Goal: Transaction & Acquisition: Purchase product/service

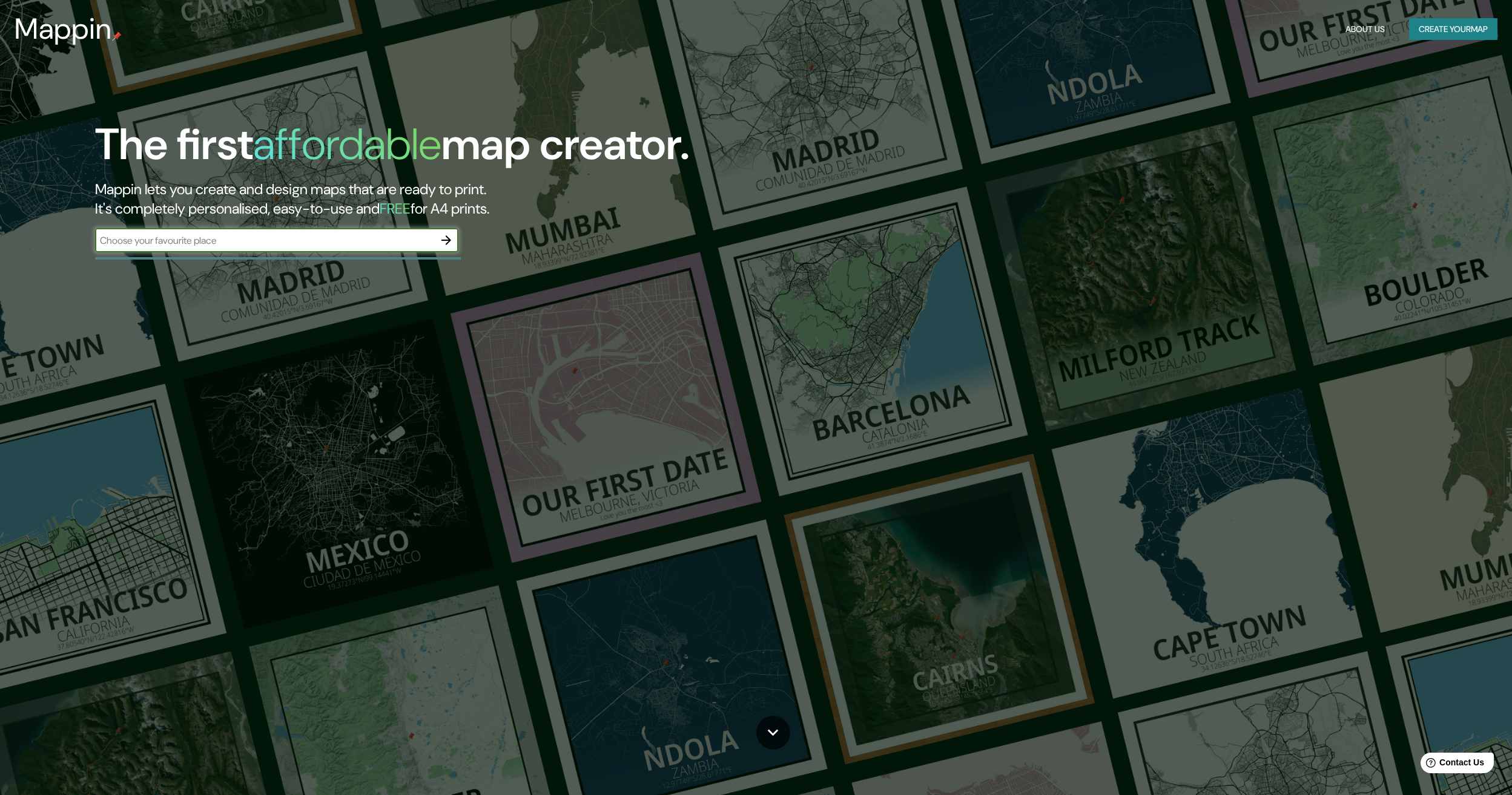
click at [444, 234] on icon "button" at bounding box center [447, 240] width 15 height 15
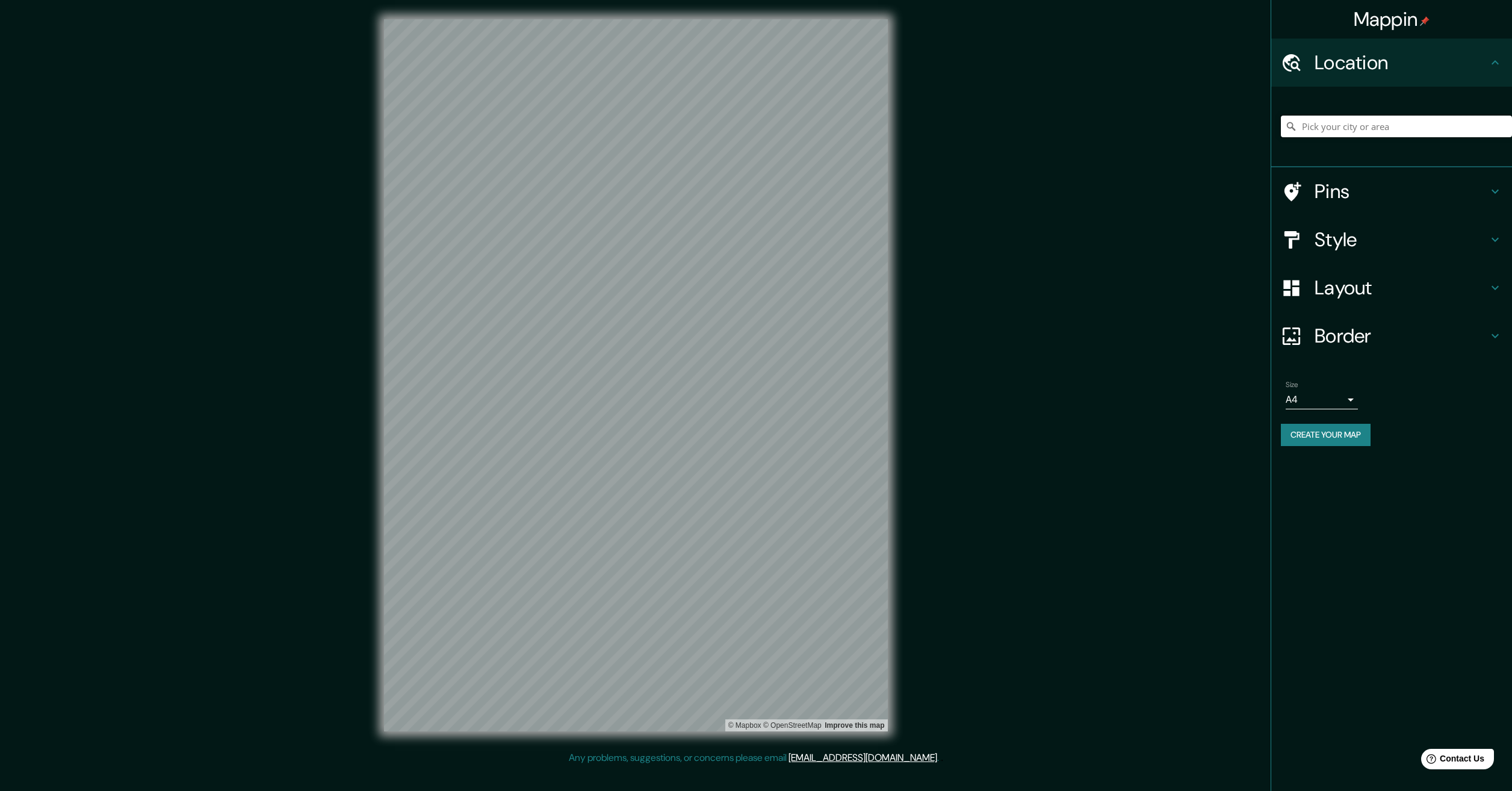
click at [1383, 132] on input "Pick your city or area" at bounding box center [1397, 125] width 231 height 21
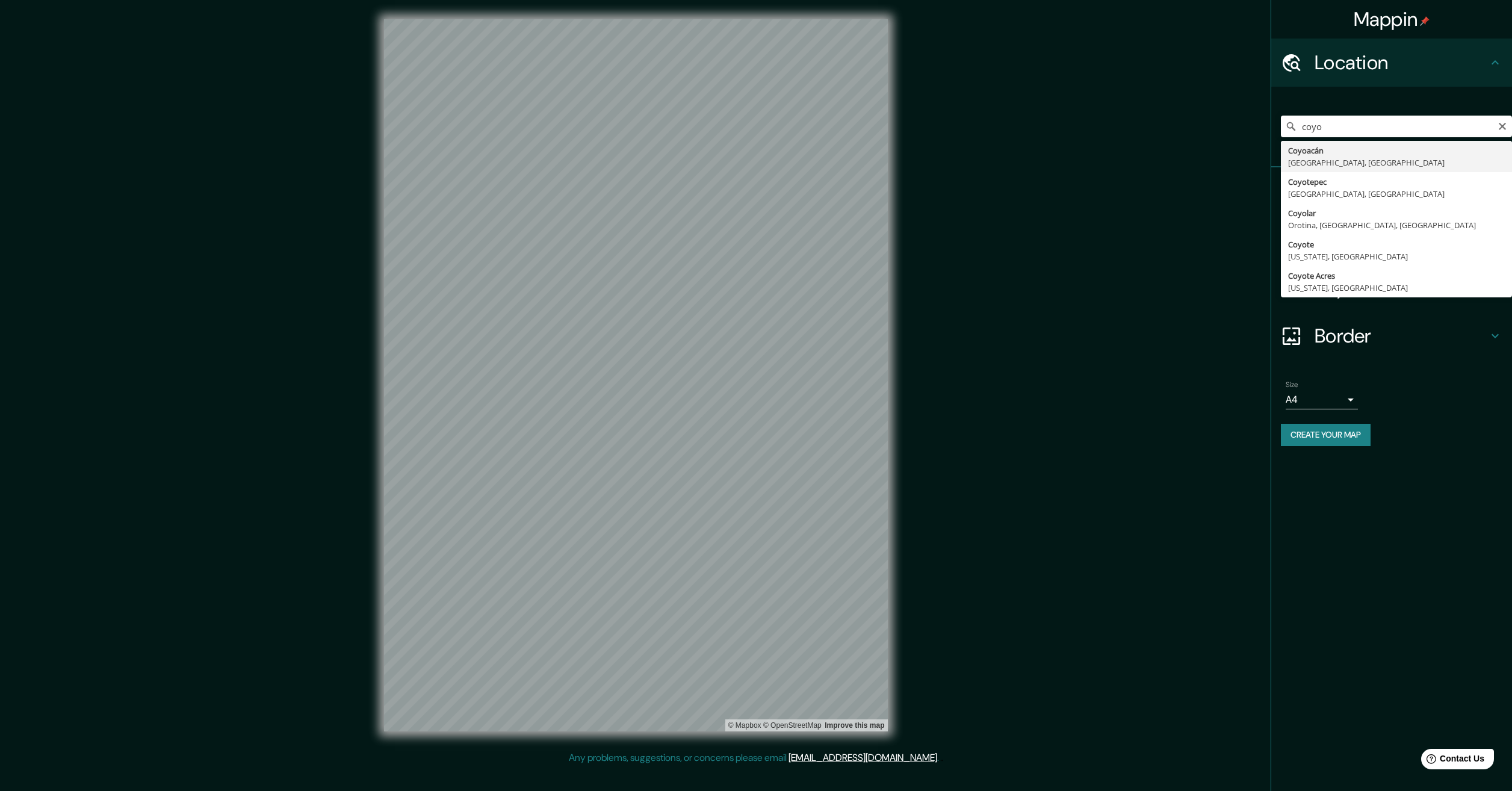
type input "Coyoacán, [GEOGRAPHIC_DATA], [GEOGRAPHIC_DATA]"
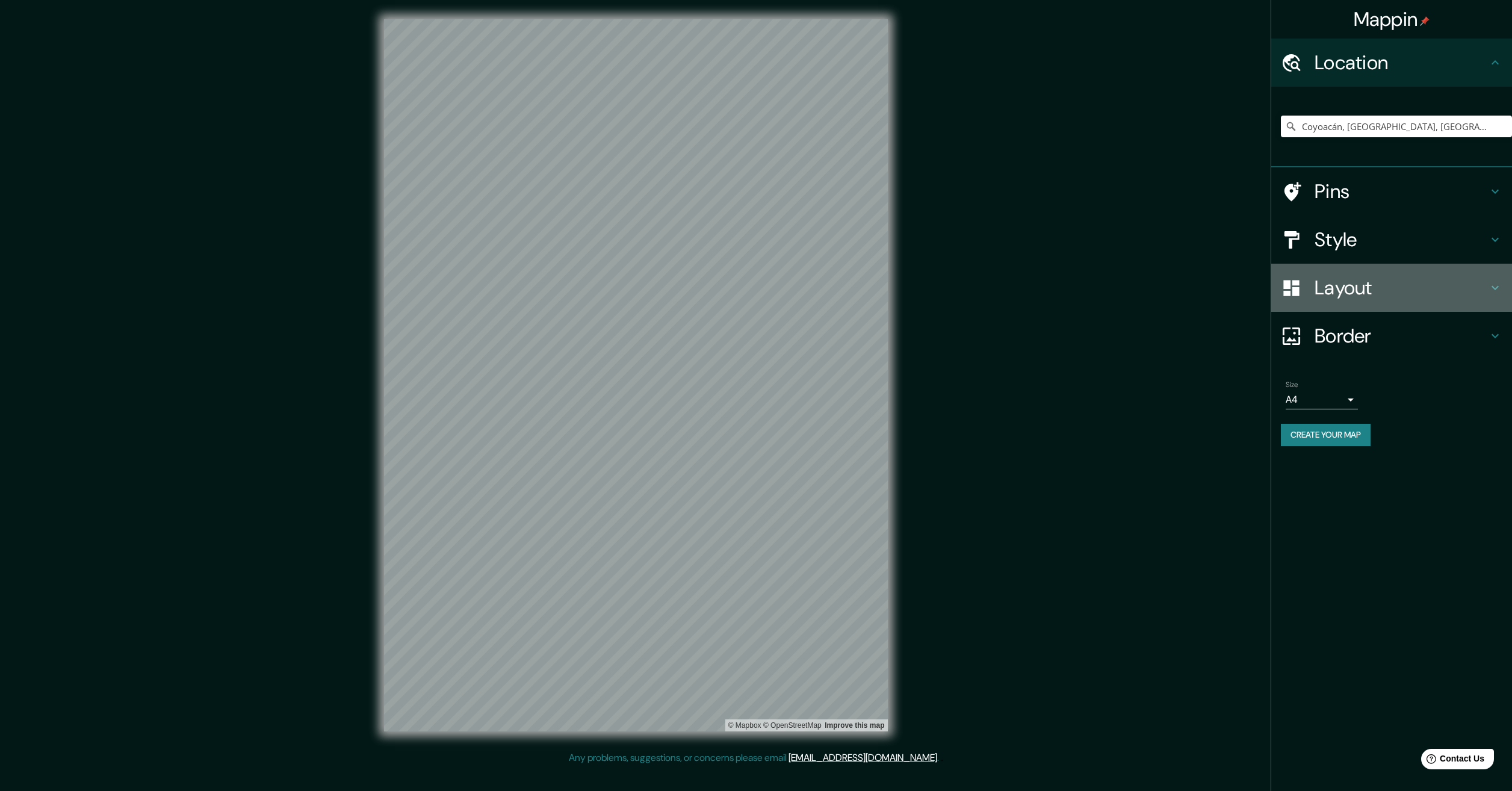
click at [1327, 290] on h4 "Layout" at bounding box center [1401, 288] width 174 height 24
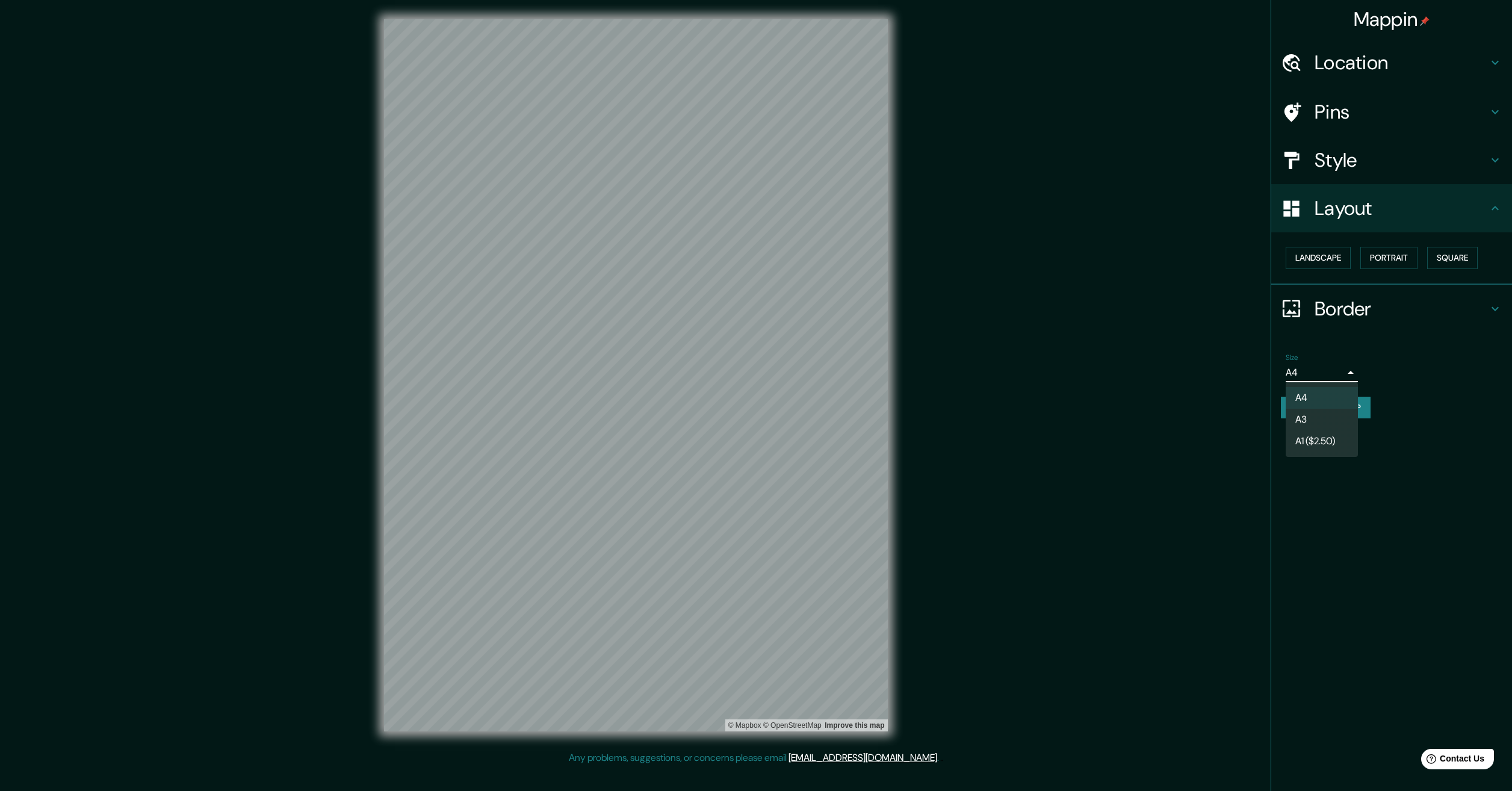
click at [1339, 363] on body "Mappin Location [GEOGRAPHIC_DATA], [GEOGRAPHIC_DATA], [GEOGRAPHIC_DATA] Pins St…" at bounding box center [756, 395] width 1512 height 791
click at [1350, 437] on li "A1 ($2.50)" at bounding box center [1322, 441] width 72 height 21
click at [1336, 376] on body "Mappin Location [GEOGRAPHIC_DATA], [GEOGRAPHIC_DATA], [GEOGRAPHIC_DATA] Pins St…" at bounding box center [756, 395] width 1512 height 791
click at [1335, 394] on li "A4" at bounding box center [1322, 398] width 72 height 21
click at [1331, 373] on body "Mappin Location [GEOGRAPHIC_DATA], [GEOGRAPHIC_DATA], [GEOGRAPHIC_DATA] Pins St…" at bounding box center [756, 395] width 1512 height 791
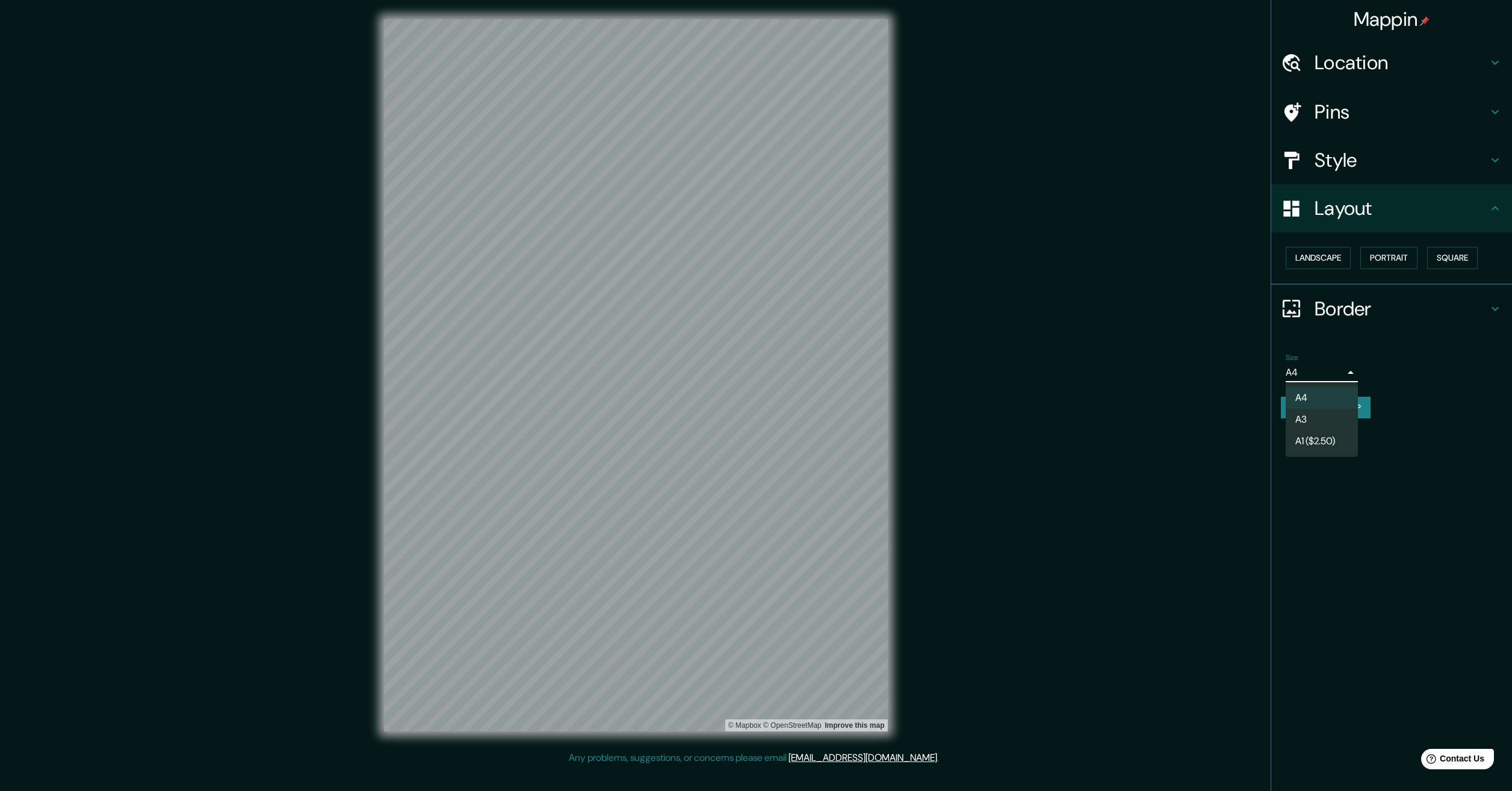
click at [1324, 413] on li "A3" at bounding box center [1322, 419] width 72 height 21
click at [1335, 370] on body "Mappin Location [GEOGRAPHIC_DATA], [GEOGRAPHIC_DATA], [GEOGRAPHIC_DATA] Pins St…" at bounding box center [756, 395] width 1512 height 791
click at [1324, 389] on li "A4" at bounding box center [1322, 398] width 72 height 21
type input "single"
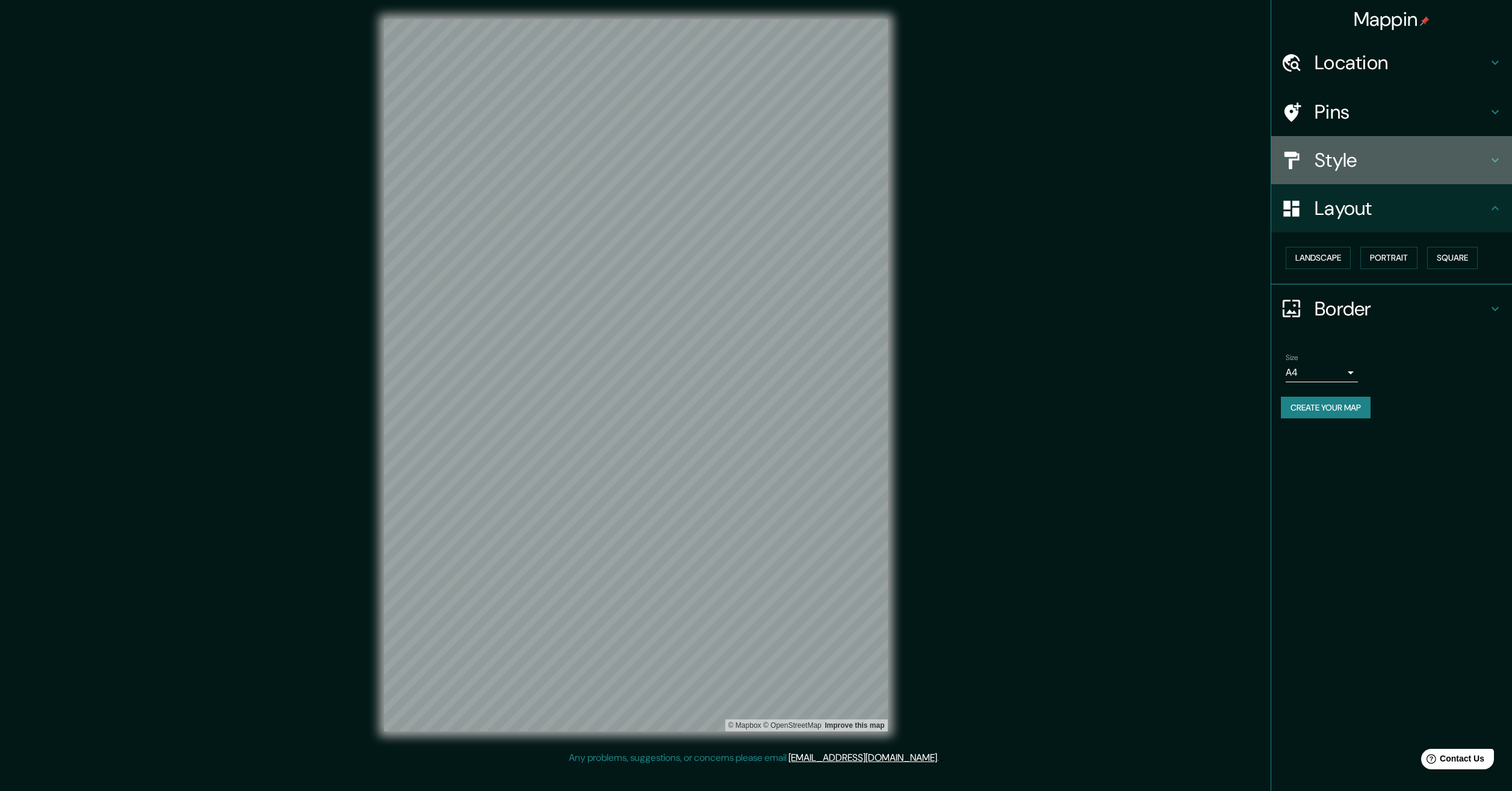
click at [1361, 167] on h4 "Style" at bounding box center [1401, 160] width 174 height 24
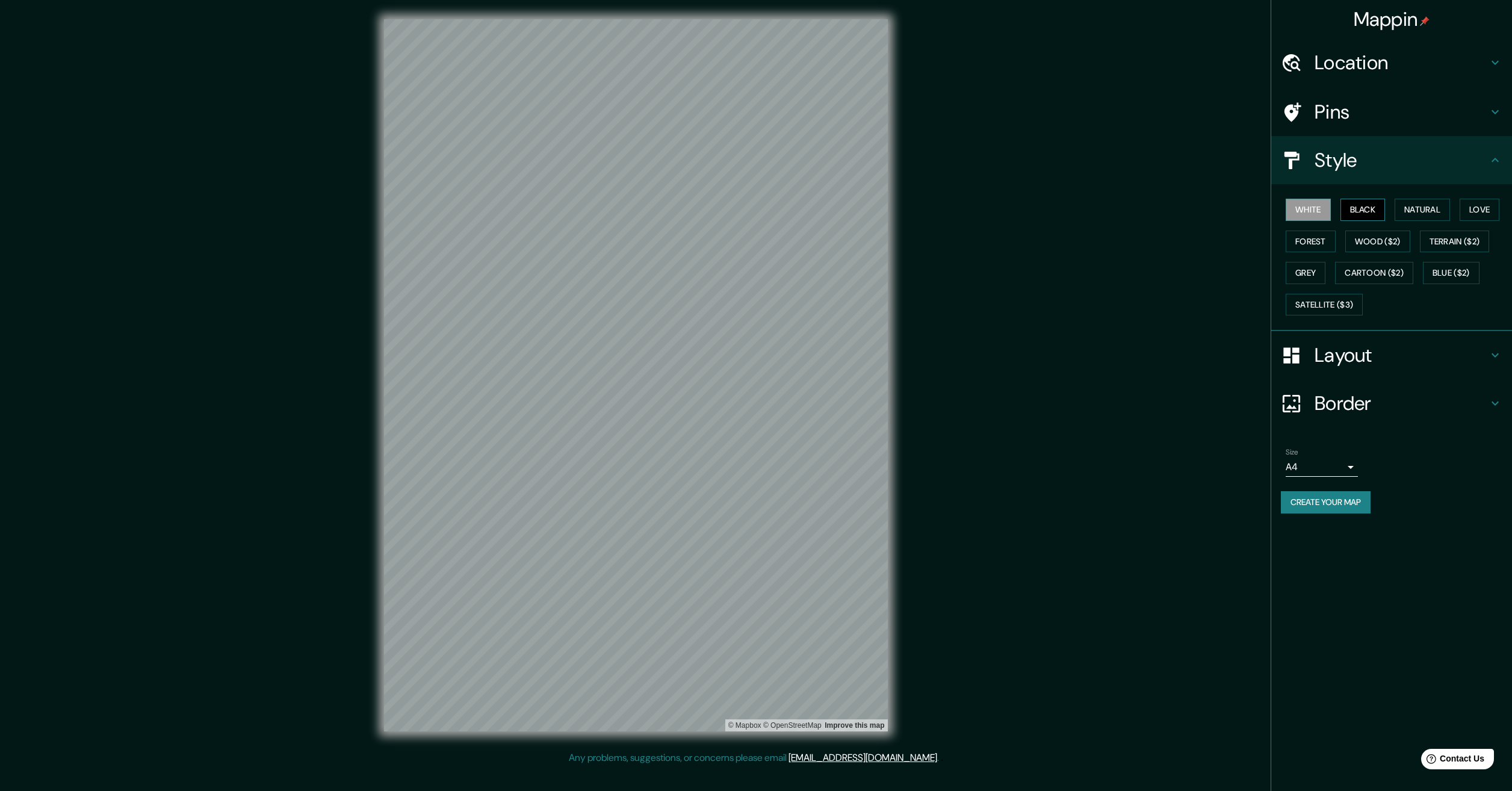
click at [1370, 204] on button "Black" at bounding box center [1363, 210] width 46 height 22
click at [1429, 211] on button "Natural" at bounding box center [1423, 210] width 56 height 22
click at [1400, 270] on button "Cartoon ($2)" at bounding box center [1374, 273] width 78 height 22
click at [1318, 281] on button "Grey" at bounding box center [1306, 273] width 40 height 22
click at [1310, 250] on button "Forest" at bounding box center [1311, 242] width 50 height 22
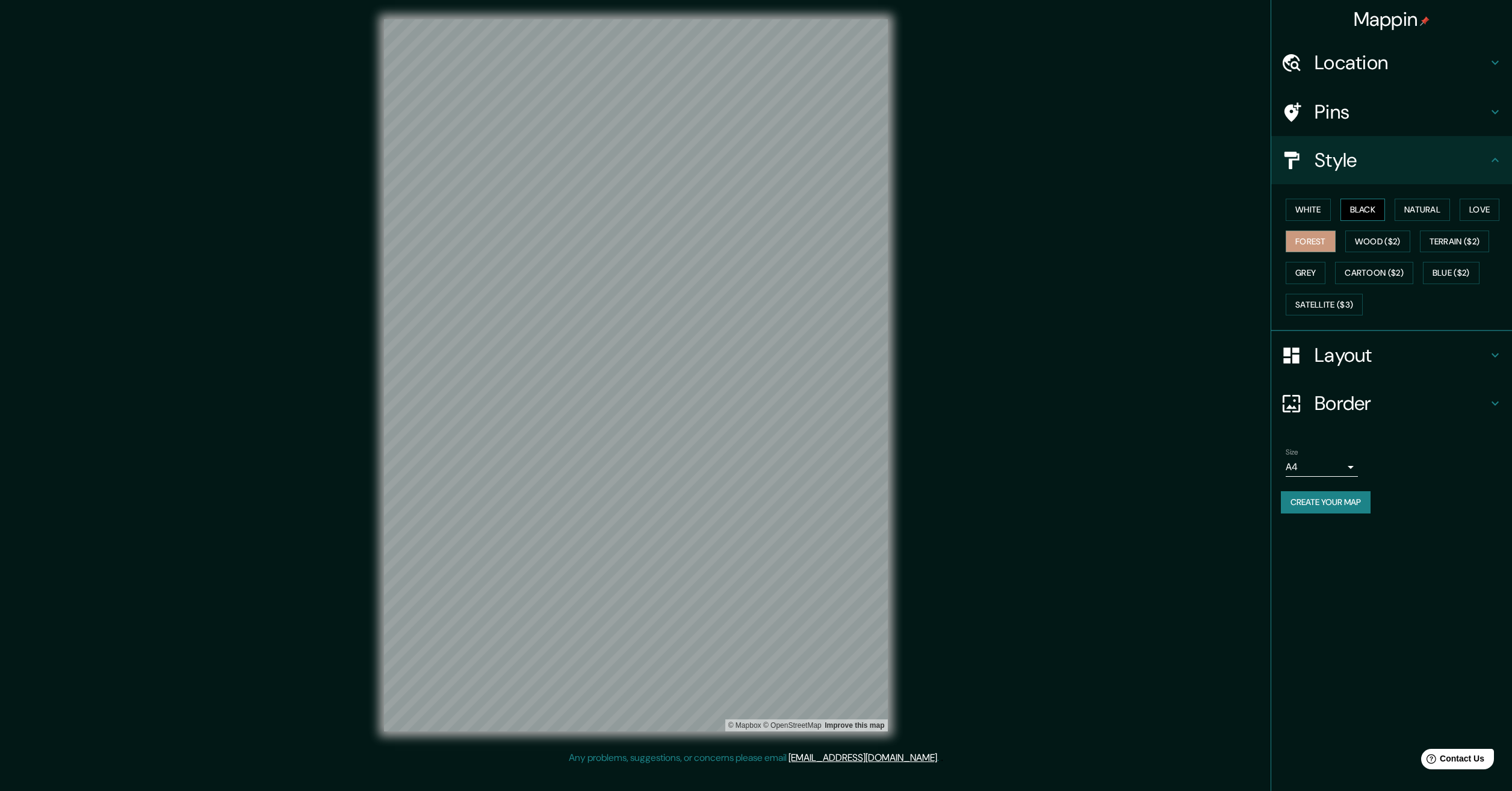
click at [1355, 218] on button "Black" at bounding box center [1363, 210] width 46 height 22
click at [1403, 211] on button "Natural" at bounding box center [1423, 210] width 56 height 22
click at [1442, 244] on button "Terrain ($2)" at bounding box center [1454, 242] width 70 height 22
click at [1451, 276] on button "Blue ($2)" at bounding box center [1452, 273] width 57 height 22
click at [1419, 276] on div "White Black Natural Love Forest Wood ($2) Terrain ($2) Grey Cartoon ($2) Blue (…" at bounding box center [1397, 257] width 231 height 126
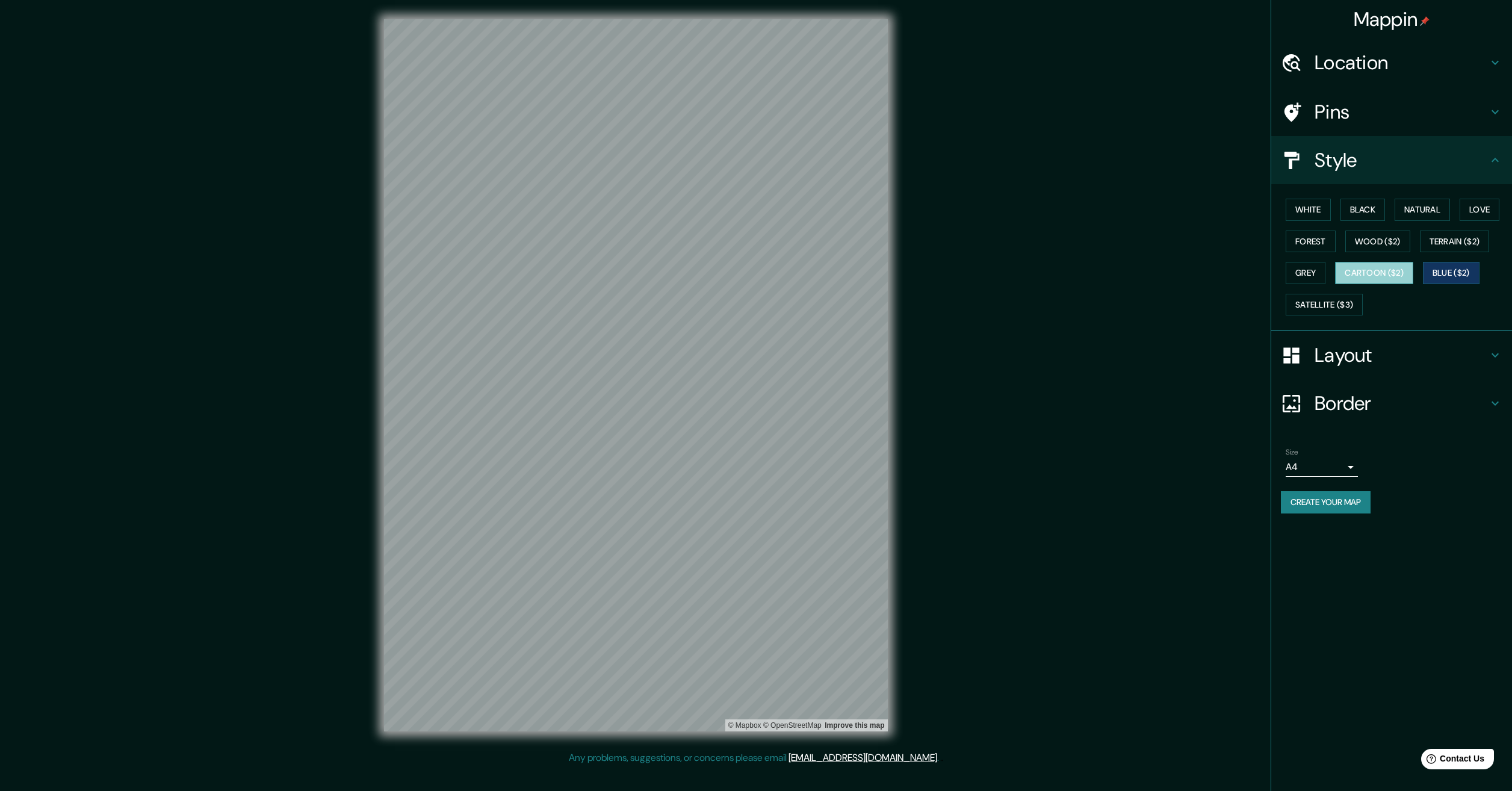
click at [1401, 274] on button "Cartoon ($2)" at bounding box center [1374, 273] width 78 height 22
click at [1317, 284] on div "White Black Natural Love Forest Wood ($2) Terrain ($2) Grey Cartoon ($2) Blue (…" at bounding box center [1397, 257] width 231 height 126
click at [1321, 498] on button "Create your map" at bounding box center [1326, 503] width 90 height 22
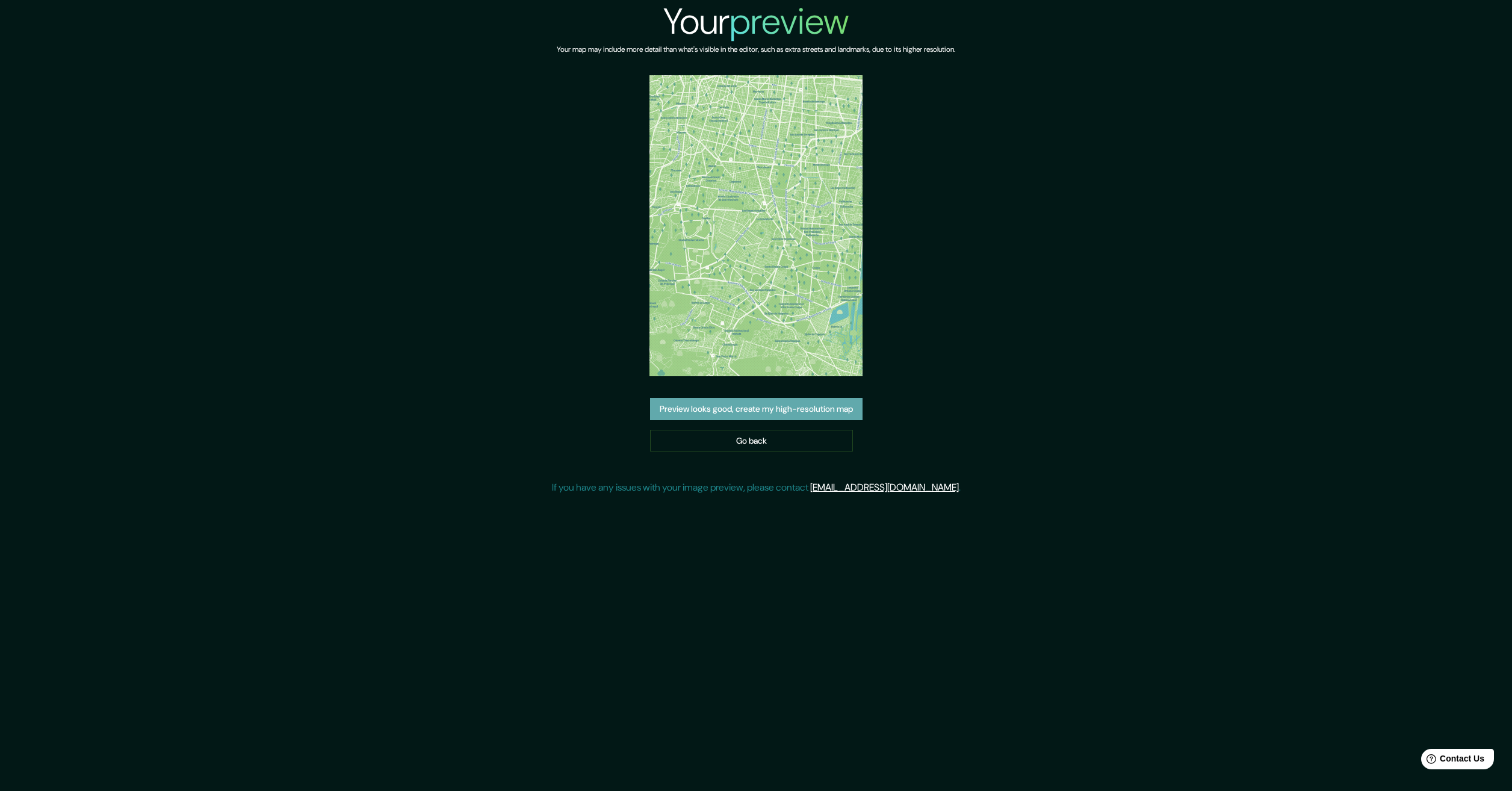
click at [737, 410] on button "Preview looks good, create my high-resolution map" at bounding box center [756, 409] width 213 height 22
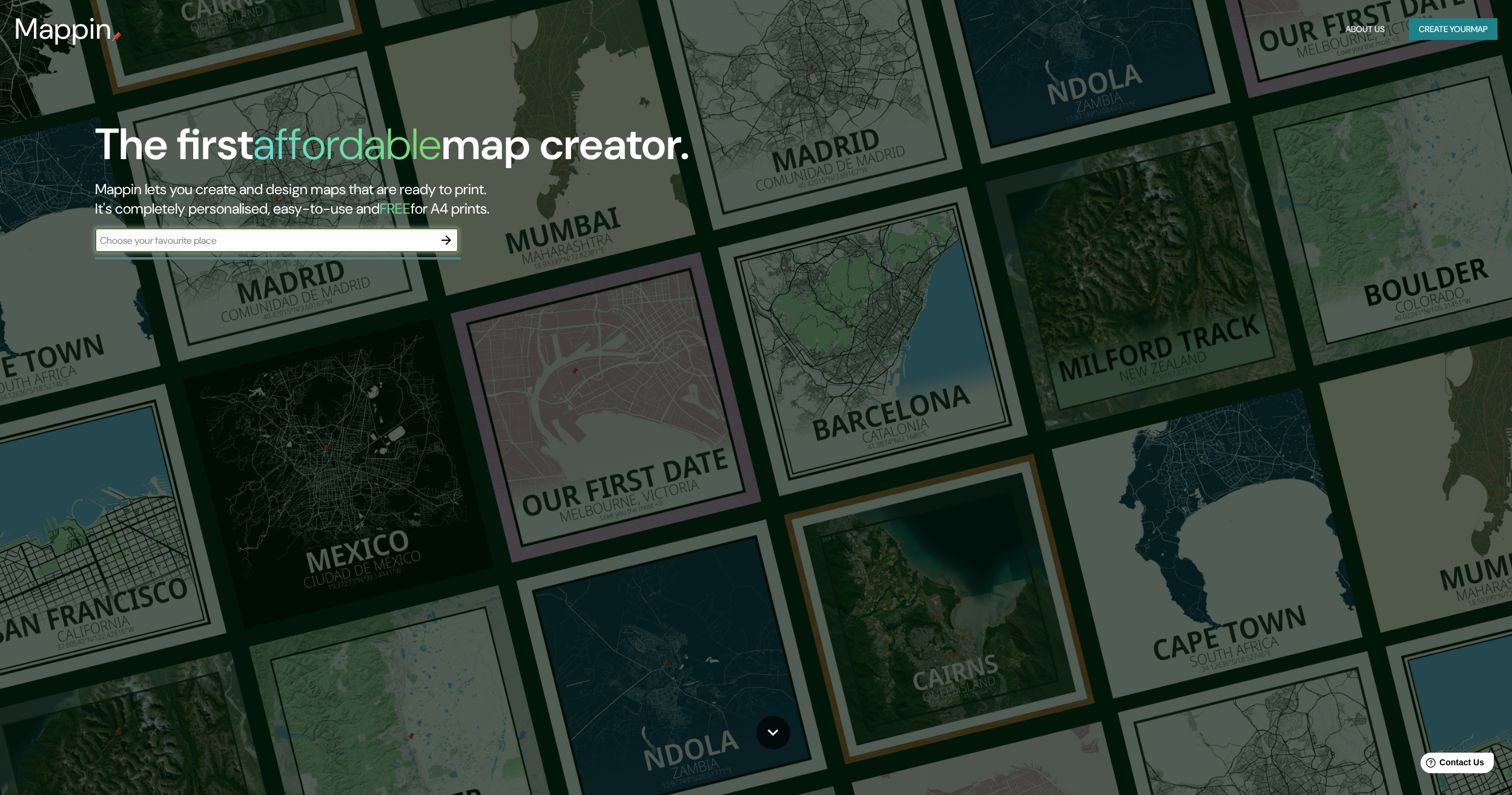
click at [435, 233] on div at bounding box center [447, 240] width 24 height 24
click at [417, 230] on div "​" at bounding box center [277, 240] width 364 height 24
type input "coyoacan"
click at [458, 249] on div at bounding box center [447, 240] width 24 height 24
click at [448, 235] on icon "button" at bounding box center [447, 240] width 15 height 15
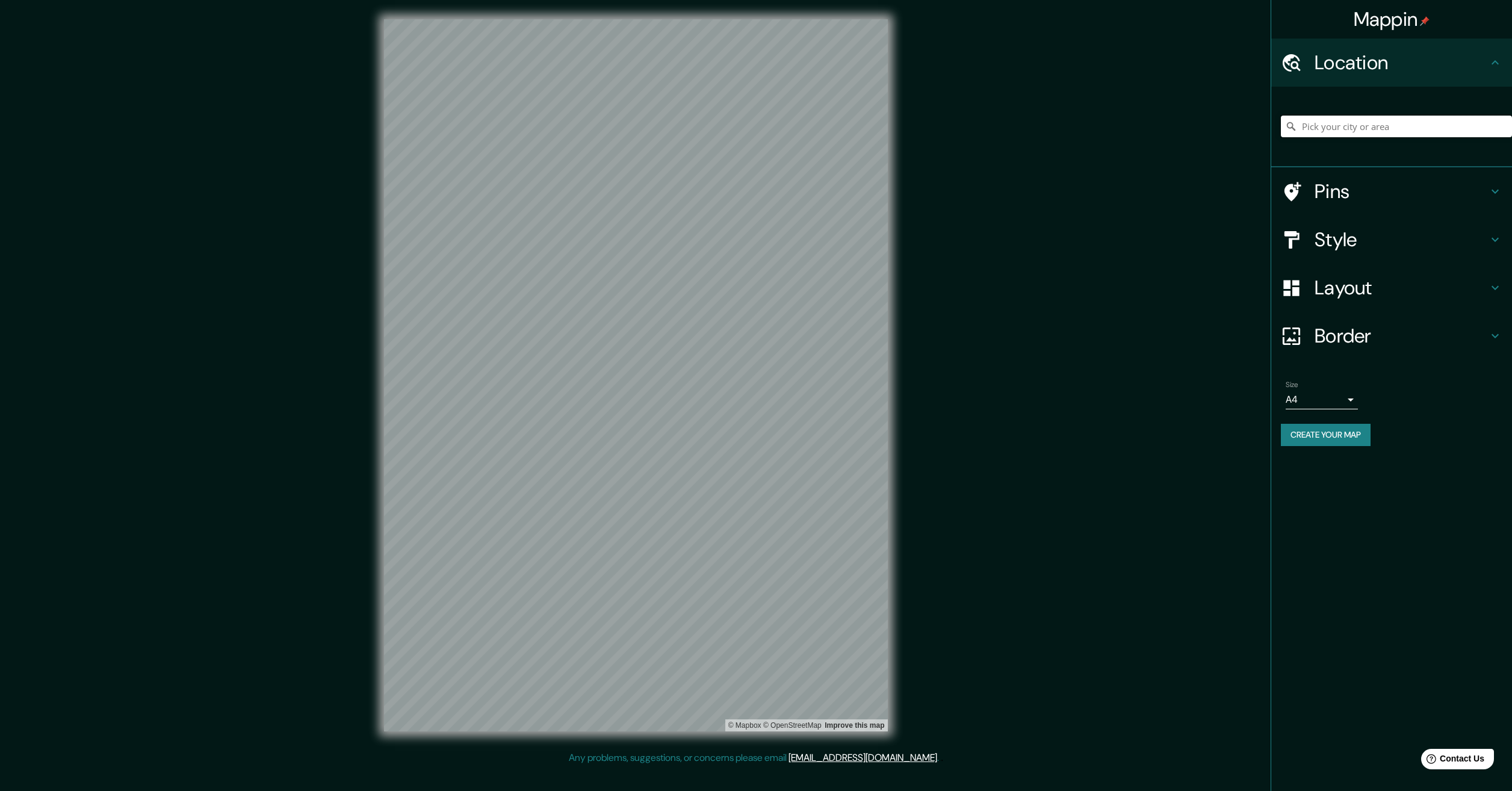
click at [1342, 130] on input "Pick your city or area" at bounding box center [1397, 125] width 231 height 21
type input "Coyoacán, [GEOGRAPHIC_DATA], [GEOGRAPHIC_DATA]"
click at [1363, 184] on h4 "Pins" at bounding box center [1401, 191] width 174 height 24
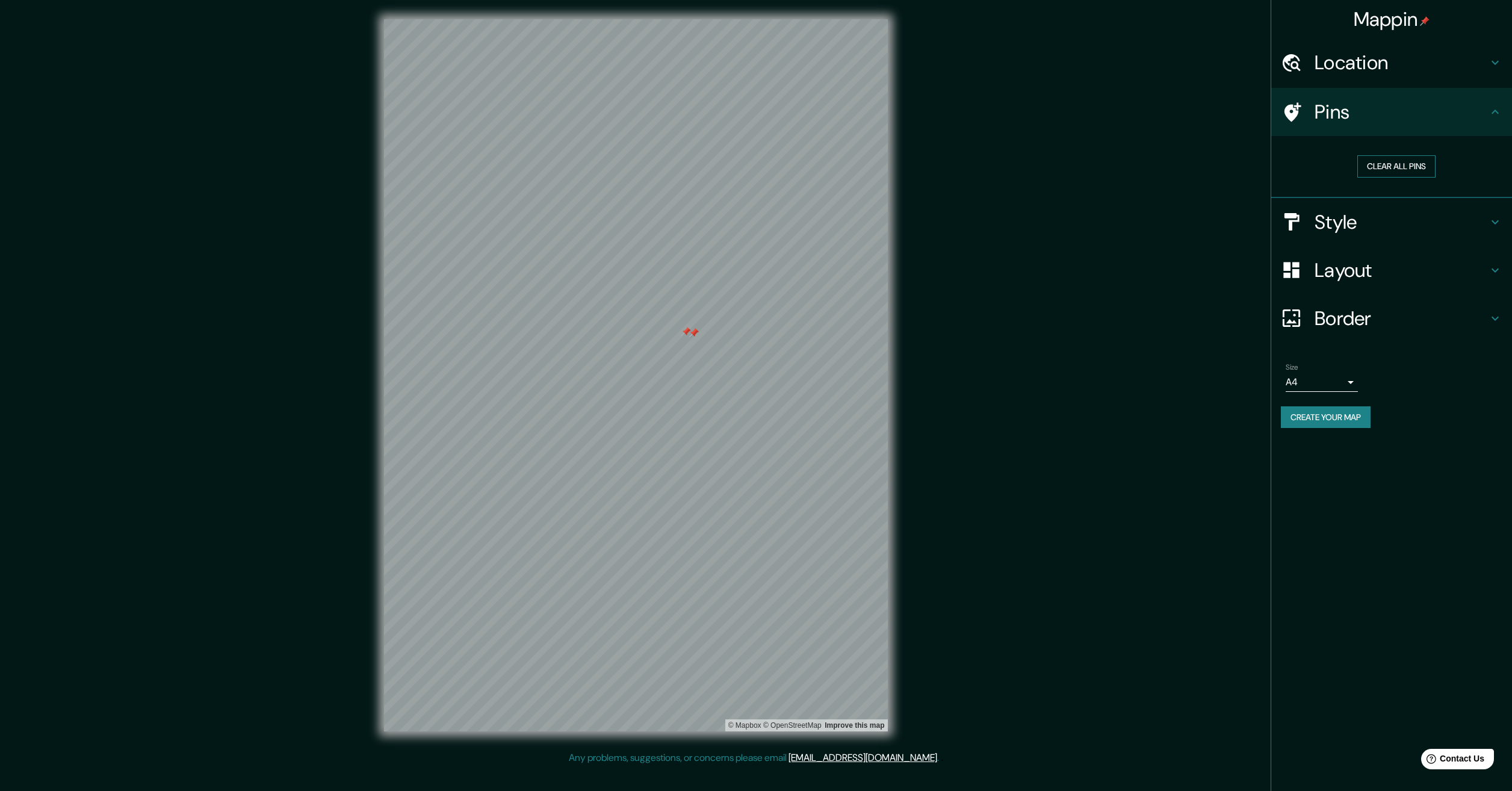
drag, startPoint x: 892, startPoint y: 342, endPoint x: 1420, endPoint y: 167, distance: 556.2
click at [1422, 166] on button "Clear all pins" at bounding box center [1397, 166] width 78 height 22
click at [1419, 167] on button "Clear all pins" at bounding box center [1397, 166] width 78 height 22
click at [1353, 225] on h4 "Style" at bounding box center [1401, 222] width 174 height 24
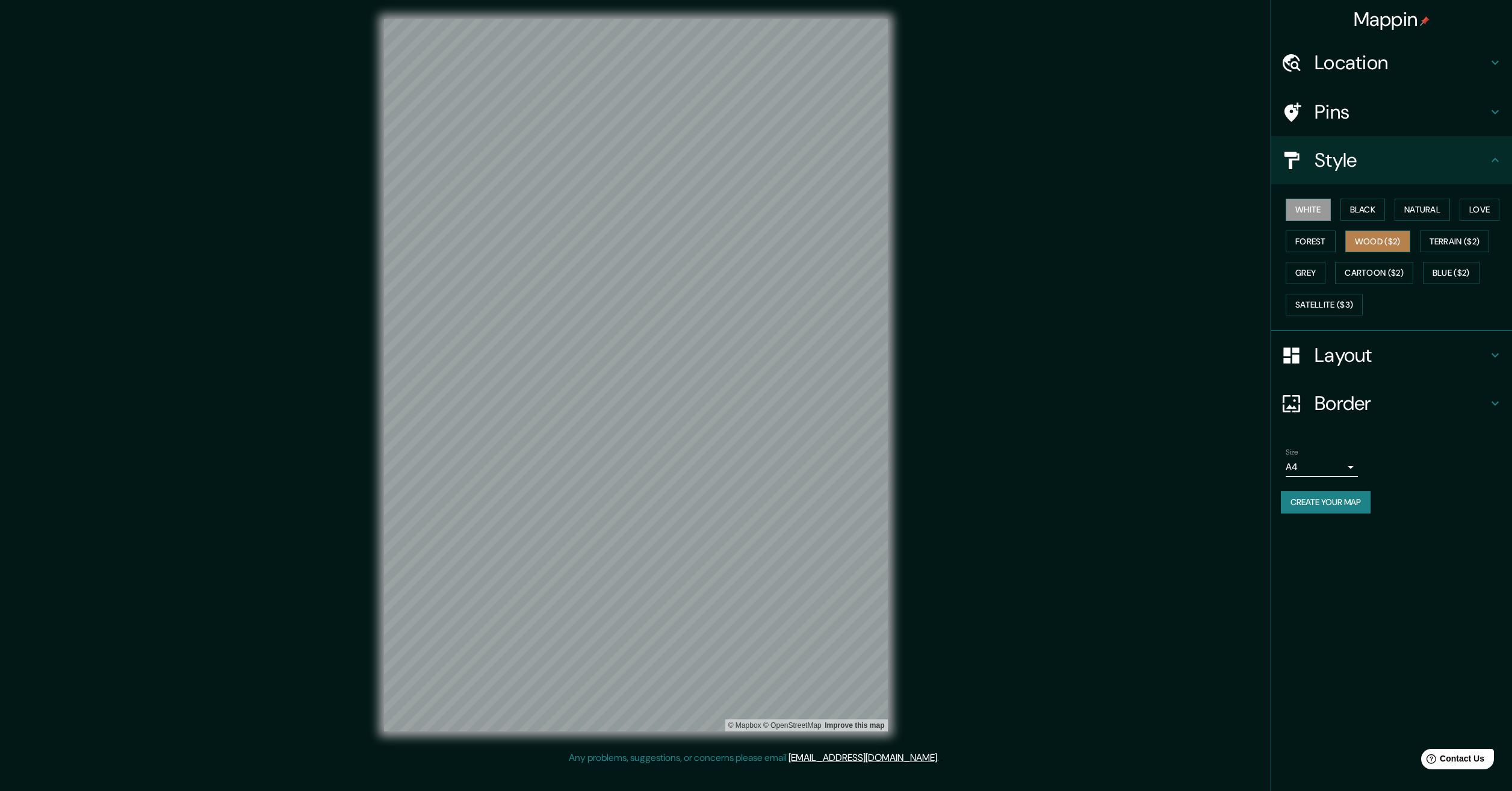
click at [1386, 240] on button "Wood ($2)" at bounding box center [1378, 242] width 65 height 22
click at [1318, 245] on button "Forest" at bounding box center [1311, 242] width 50 height 22
click at [1310, 211] on button "White" at bounding box center [1308, 210] width 46 height 22
click at [1385, 213] on button "Black" at bounding box center [1363, 210] width 46 height 22
click at [1407, 207] on button "Natural" at bounding box center [1423, 210] width 56 height 22
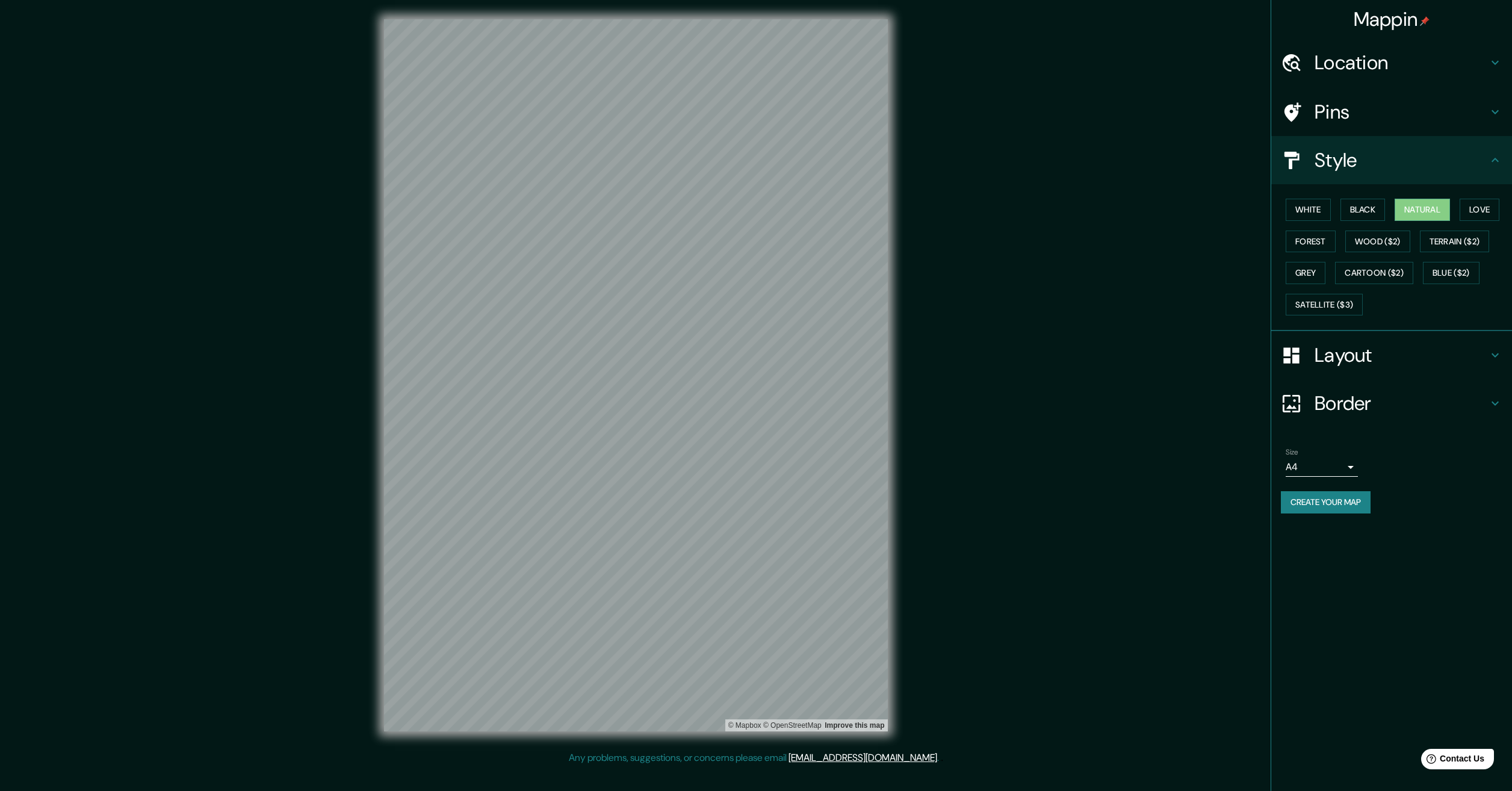
click at [1369, 349] on h4 "Layout" at bounding box center [1401, 355] width 174 height 24
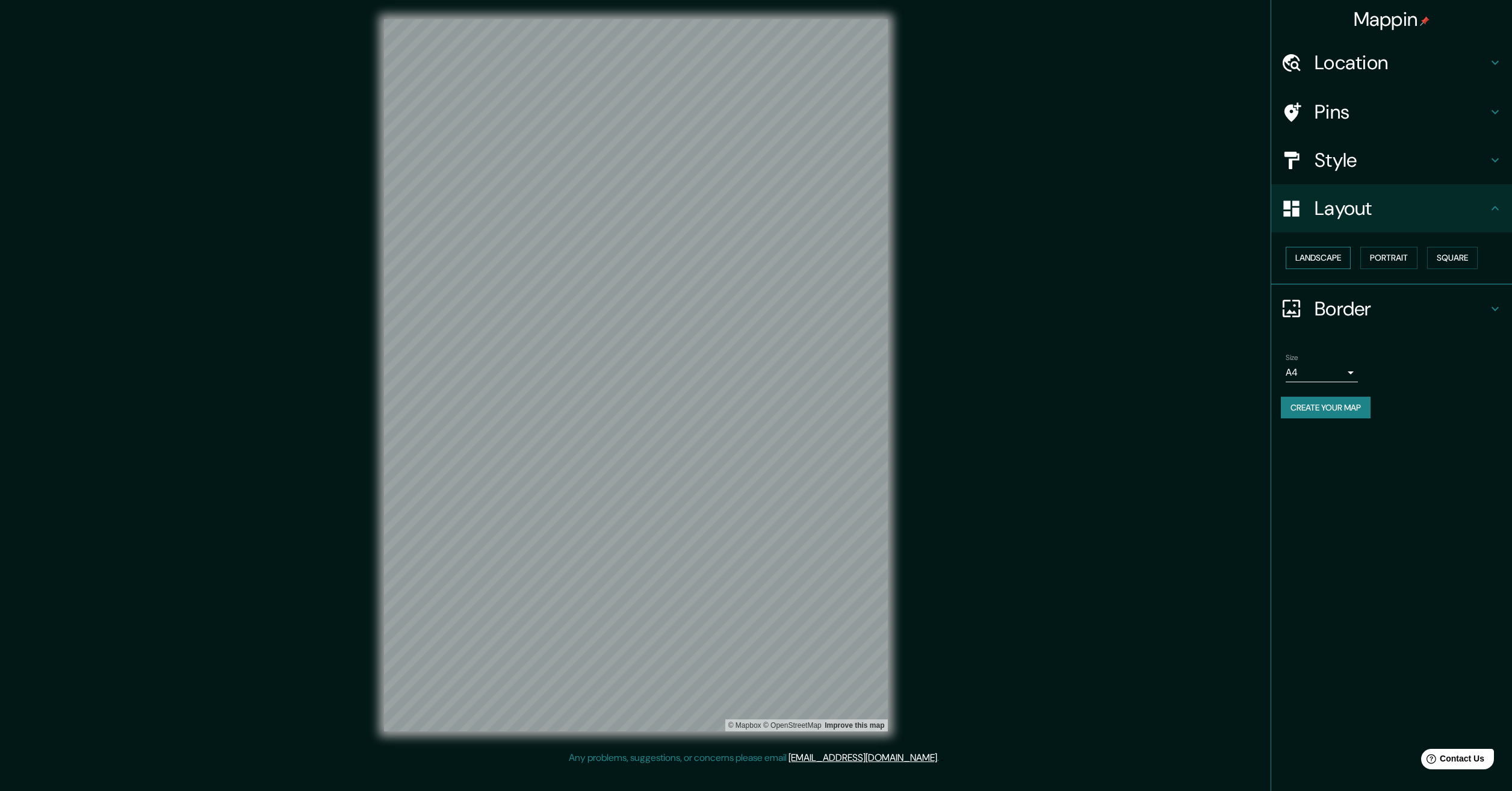
click at [1341, 258] on button "Landscape" at bounding box center [1319, 258] width 65 height 22
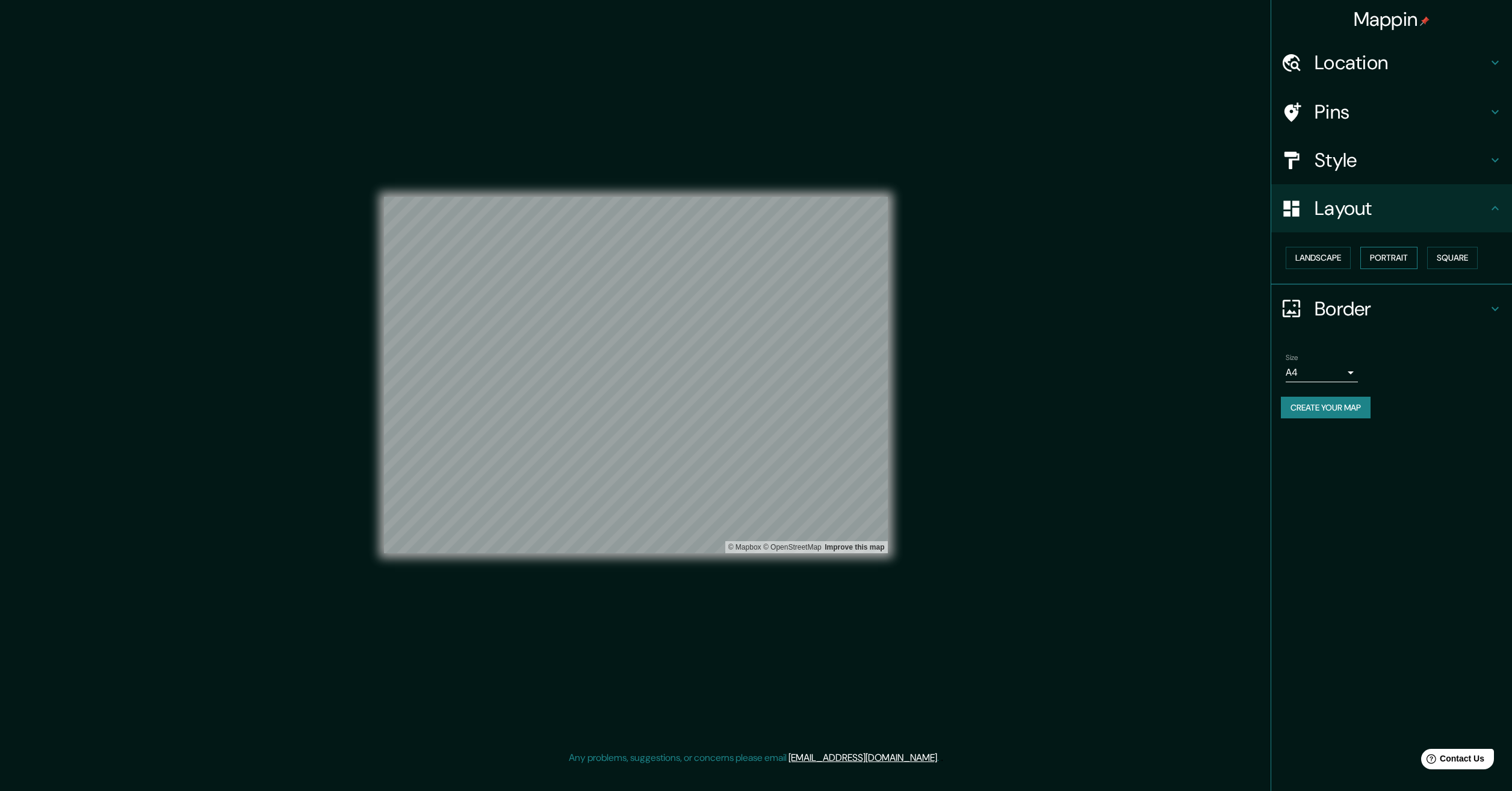
click at [1392, 261] on button "Portrait" at bounding box center [1389, 258] width 58 height 22
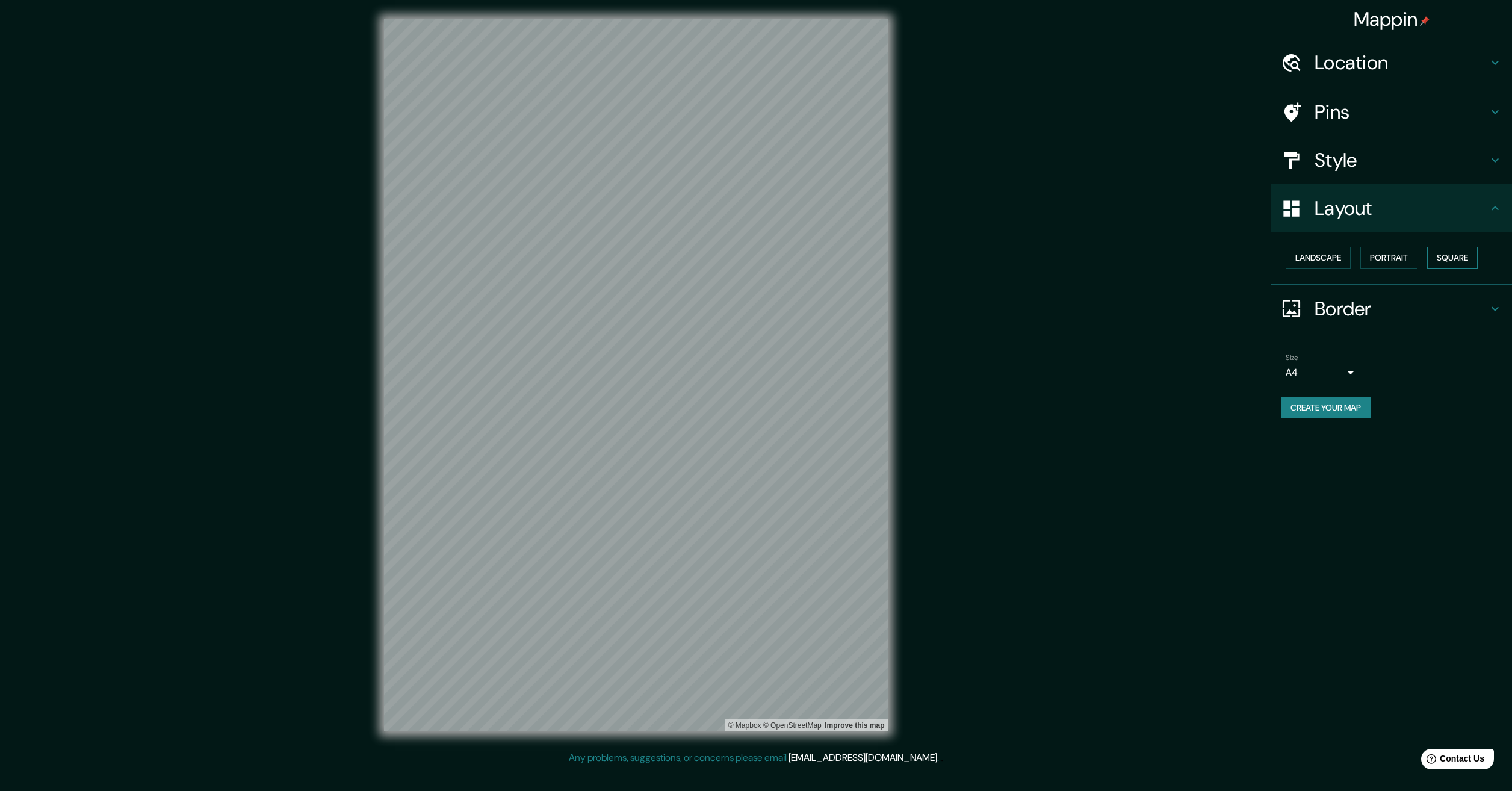
click at [1445, 261] on button "Square" at bounding box center [1453, 258] width 50 height 22
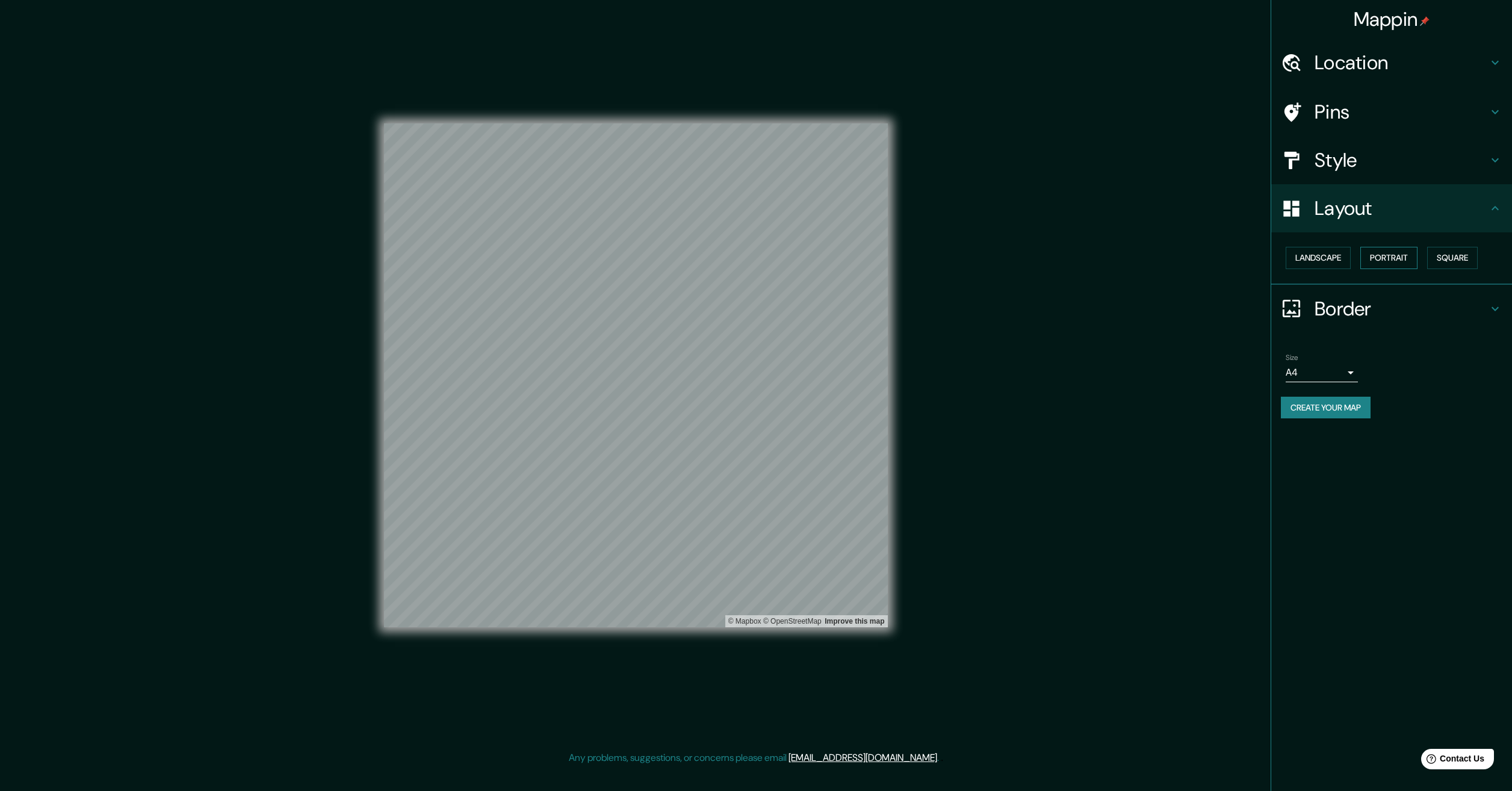
click at [1383, 260] on button "Portrait" at bounding box center [1389, 258] width 58 height 22
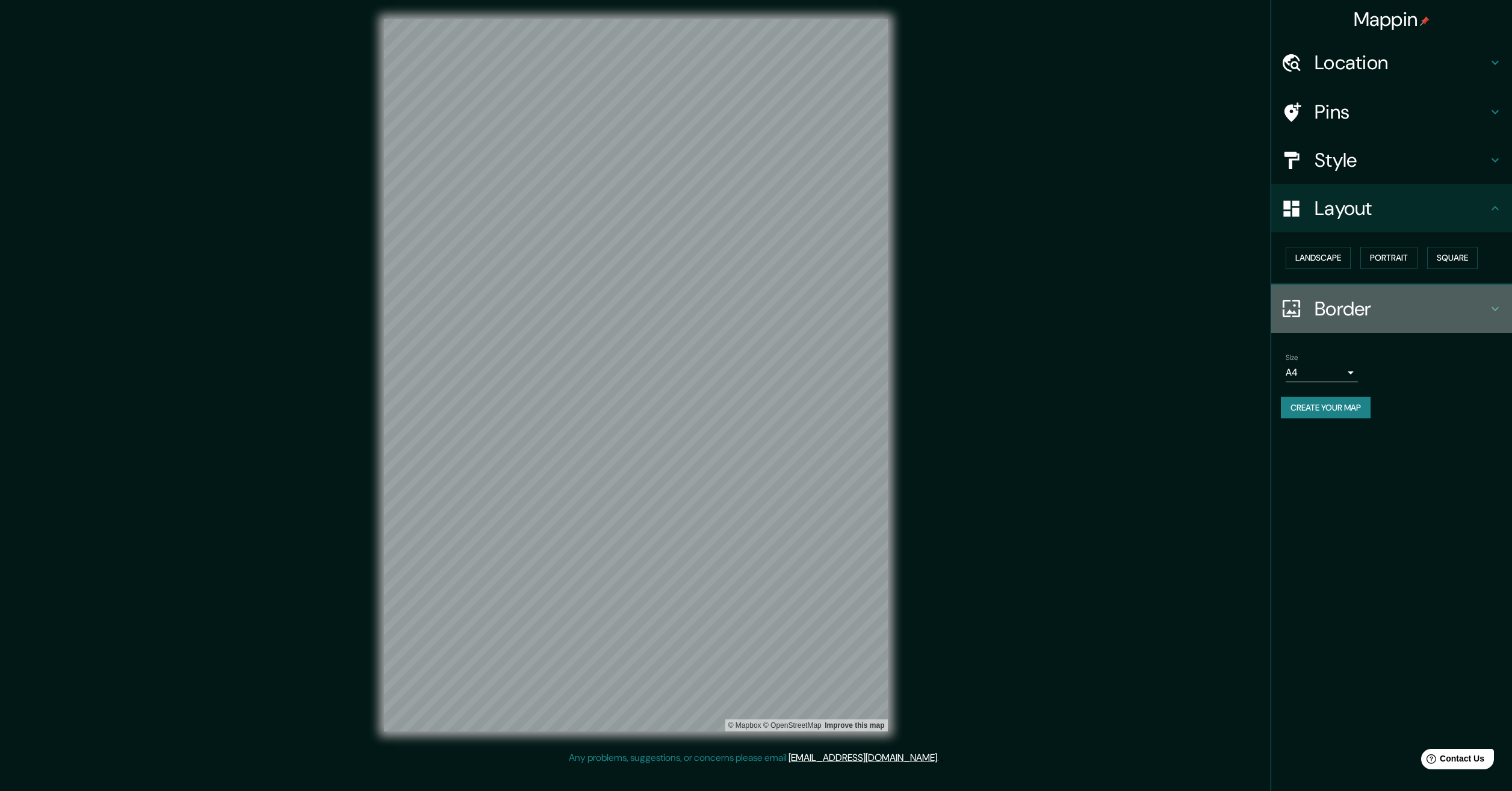
click at [1329, 310] on h4 "Border" at bounding box center [1401, 309] width 174 height 24
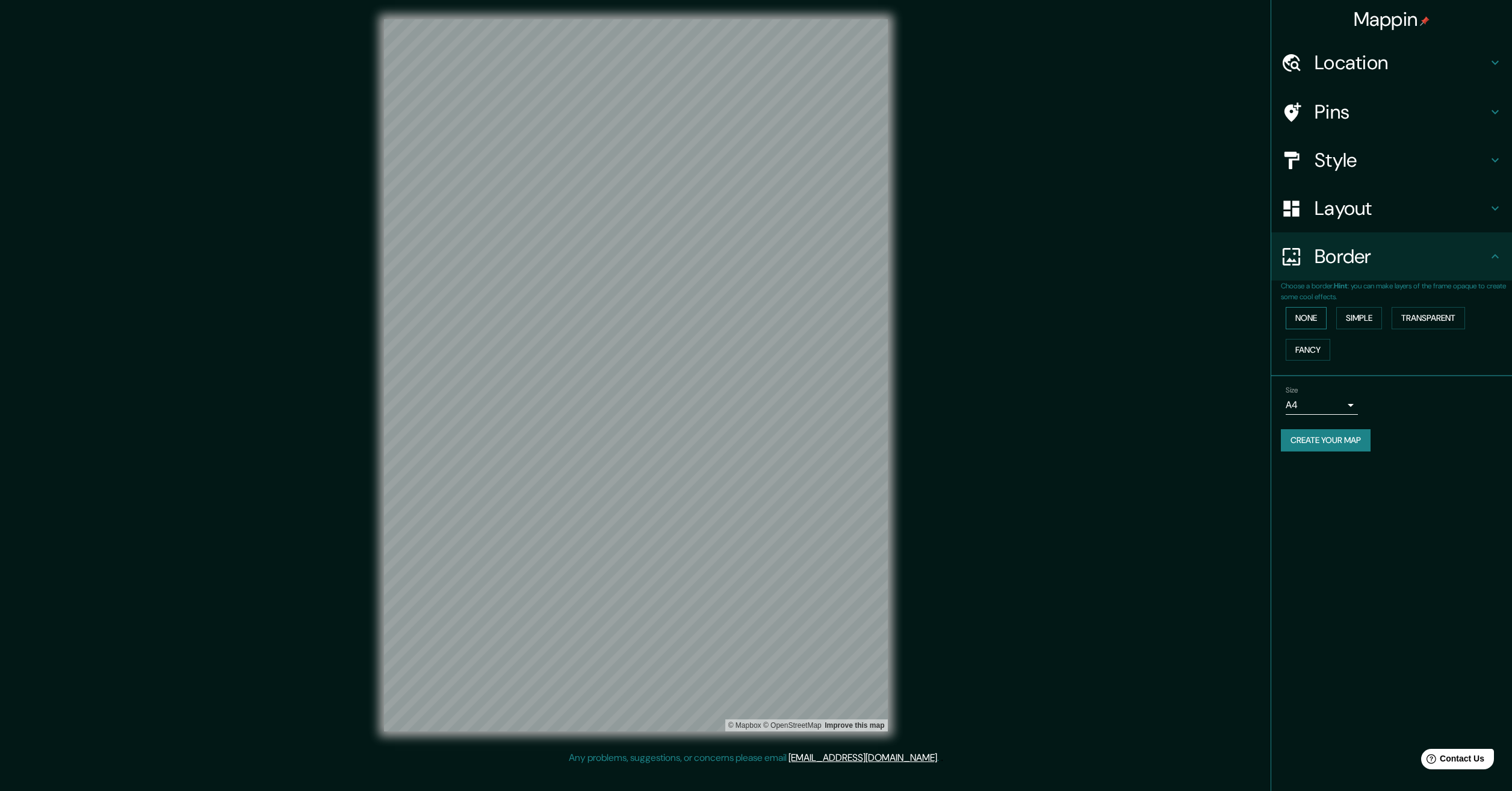
click at [1322, 323] on button "None" at bounding box center [1307, 318] width 41 height 22
click at [1352, 323] on button "Simple" at bounding box center [1359, 318] width 46 height 22
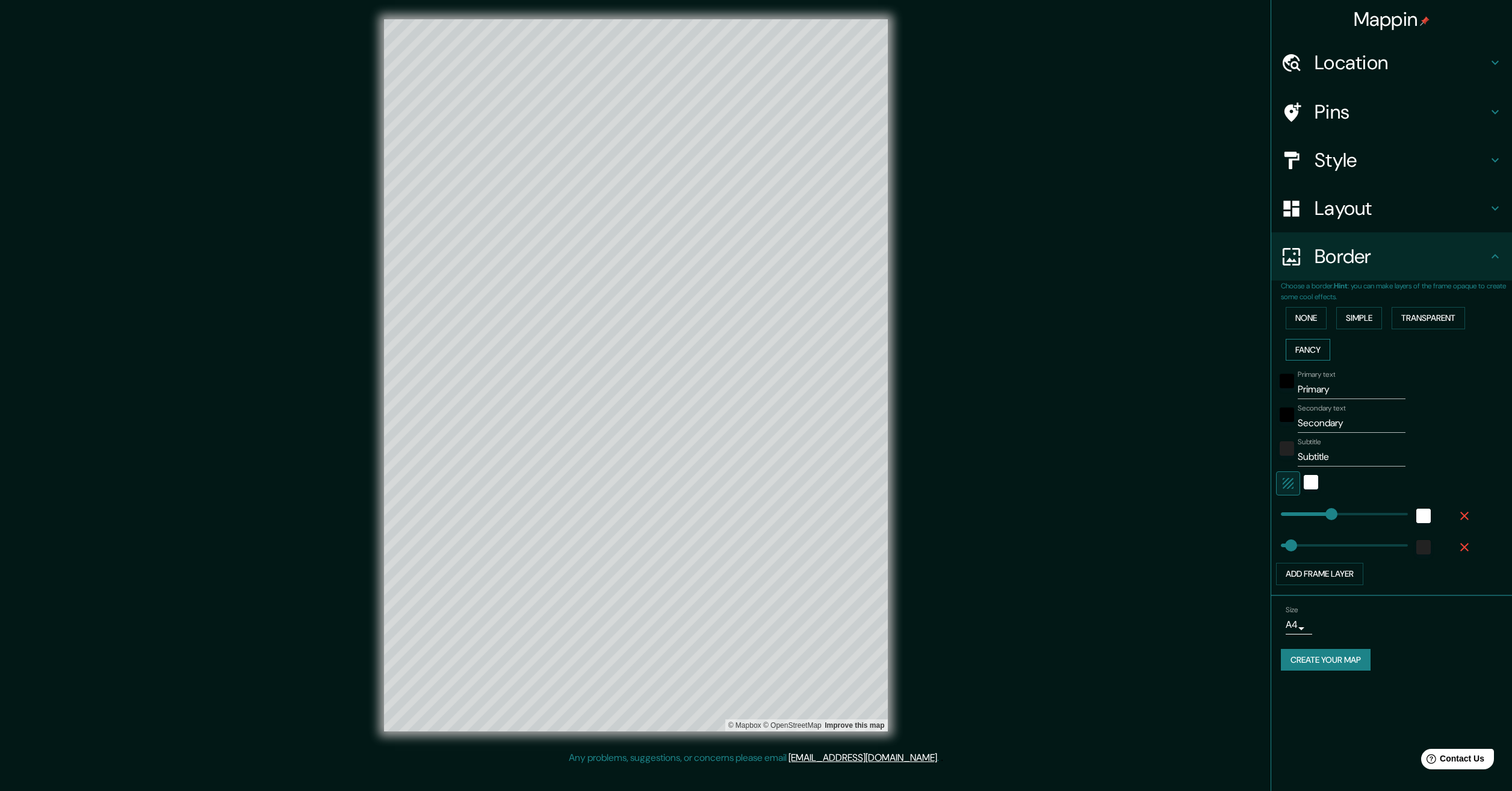
click at [1314, 352] on button "Fancy" at bounding box center [1308, 350] width 45 height 22
click at [1410, 323] on button "Transparent" at bounding box center [1428, 318] width 73 height 22
click at [1296, 323] on button "None" at bounding box center [1307, 318] width 41 height 22
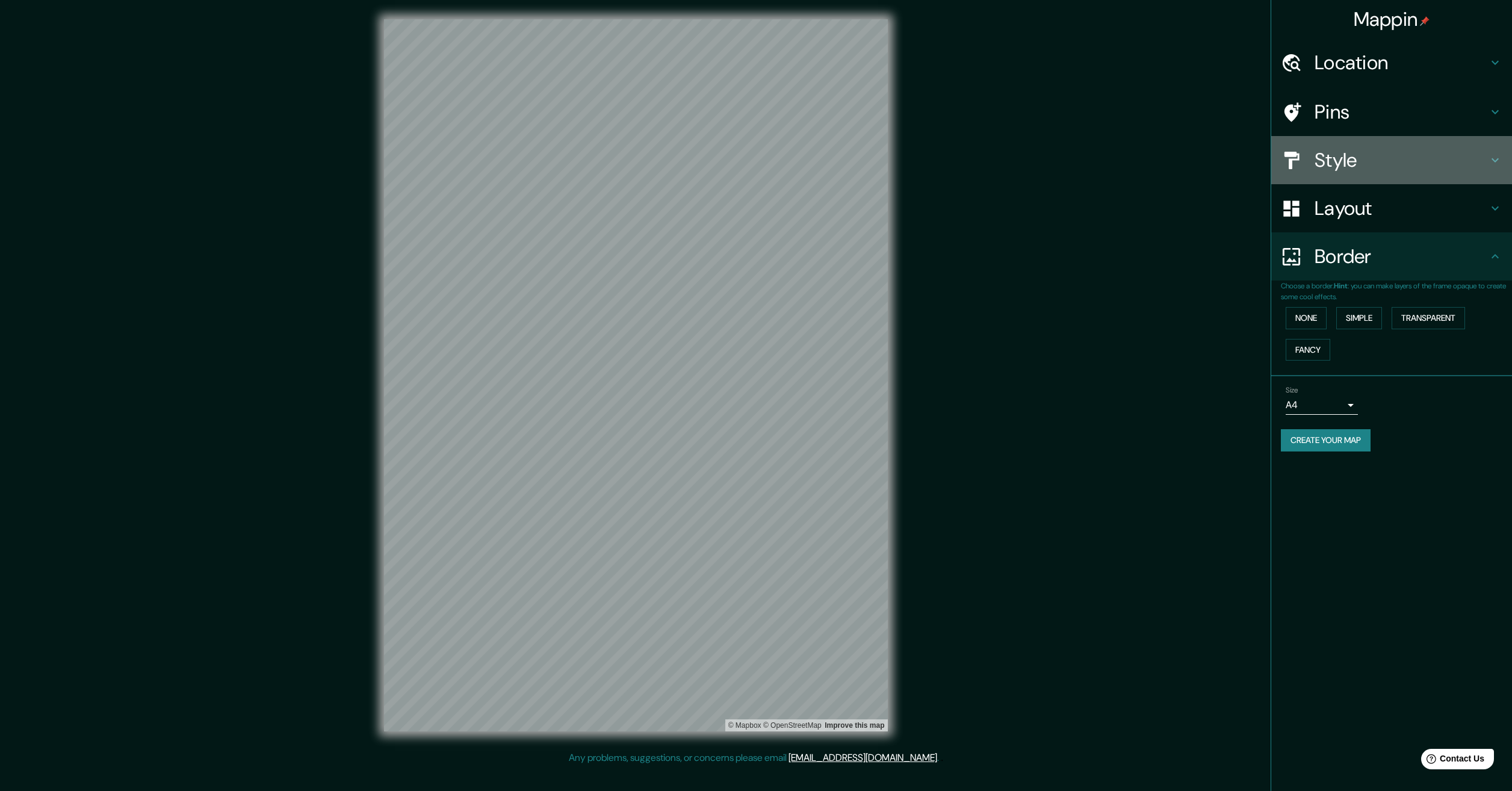
click at [1377, 155] on h4 "Style" at bounding box center [1401, 160] width 174 height 24
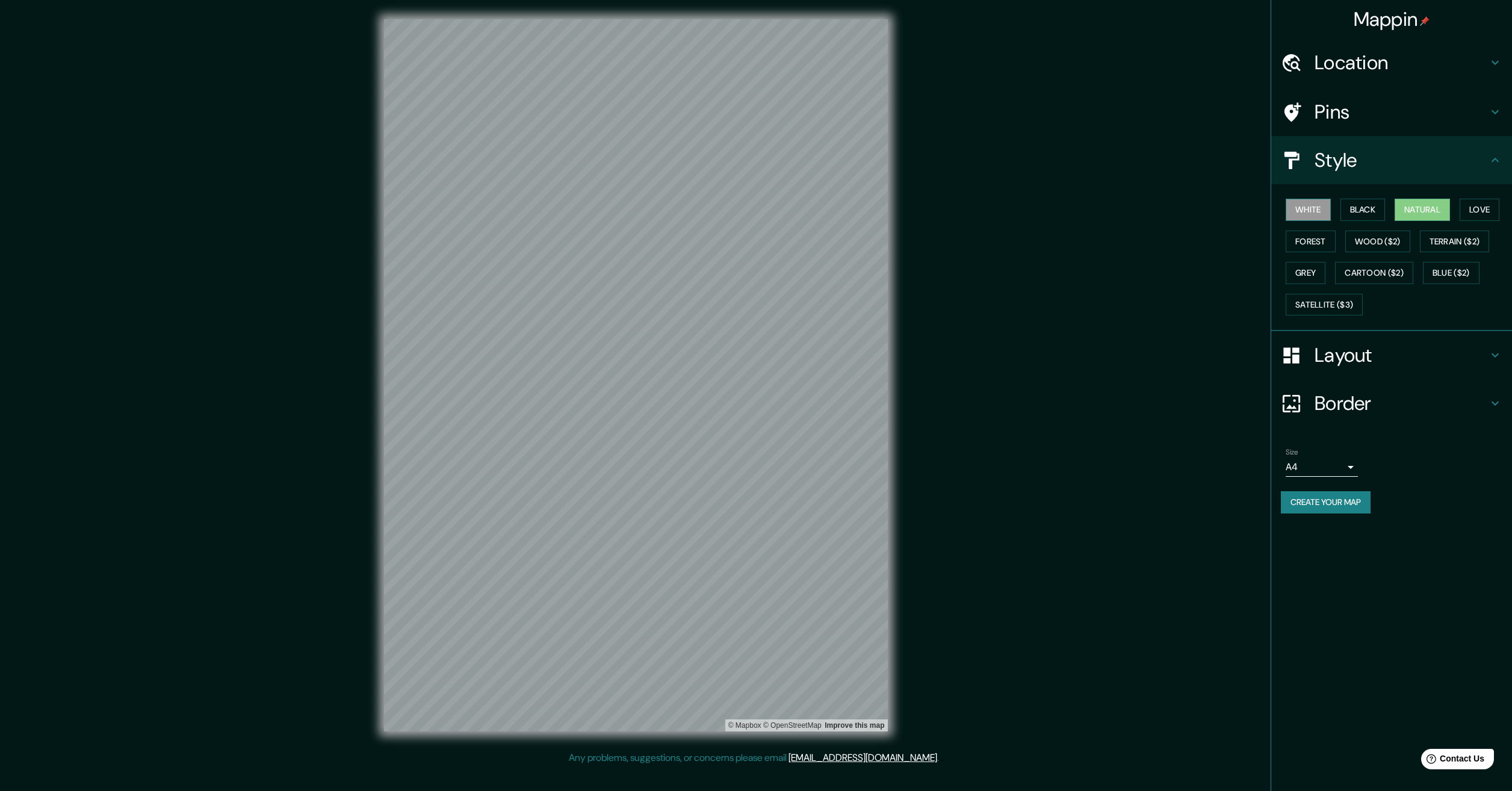
click at [1310, 208] on button "White" at bounding box center [1308, 210] width 46 height 22
click at [1356, 208] on button "Black" at bounding box center [1363, 210] width 46 height 22
click at [1408, 206] on button "Natural" at bounding box center [1423, 210] width 56 height 22
click at [1473, 205] on button "Love" at bounding box center [1479, 210] width 40 height 22
click at [1439, 210] on button "Natural" at bounding box center [1423, 210] width 56 height 22
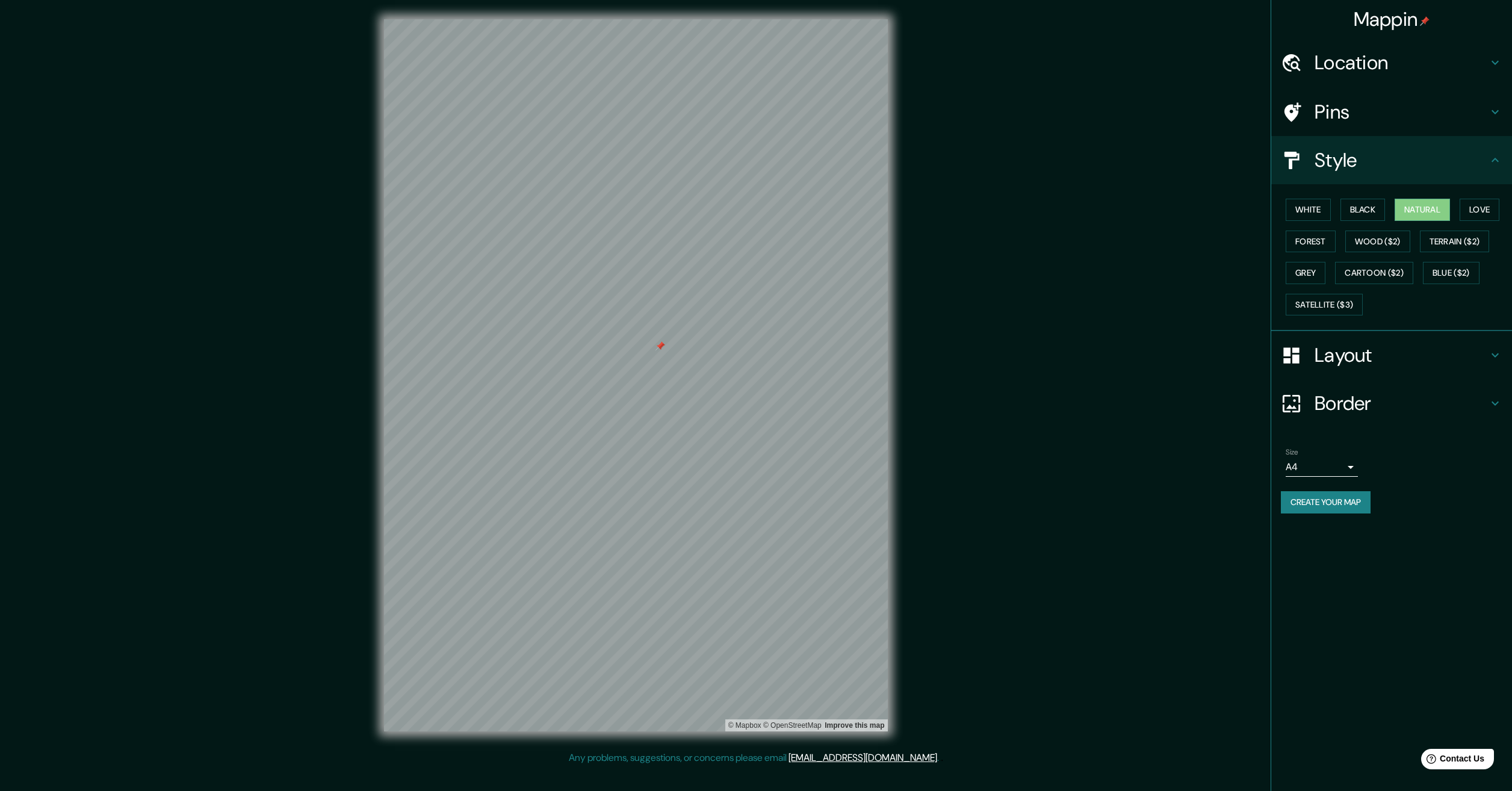
drag, startPoint x: 1017, startPoint y: 295, endPoint x: 657, endPoint y: 349, distance: 364.0
click at [657, 349] on div at bounding box center [661, 346] width 9 height 9
click at [1348, 305] on button "Satellite ($3)" at bounding box center [1324, 305] width 77 height 22
click at [1334, 203] on div "White Black Natural Love Forest Wood ($2) Terrain ($2) Grey Cartoon ($2) Blue (…" at bounding box center [1397, 257] width 231 height 126
click at [1321, 207] on button "White" at bounding box center [1308, 210] width 46 height 22
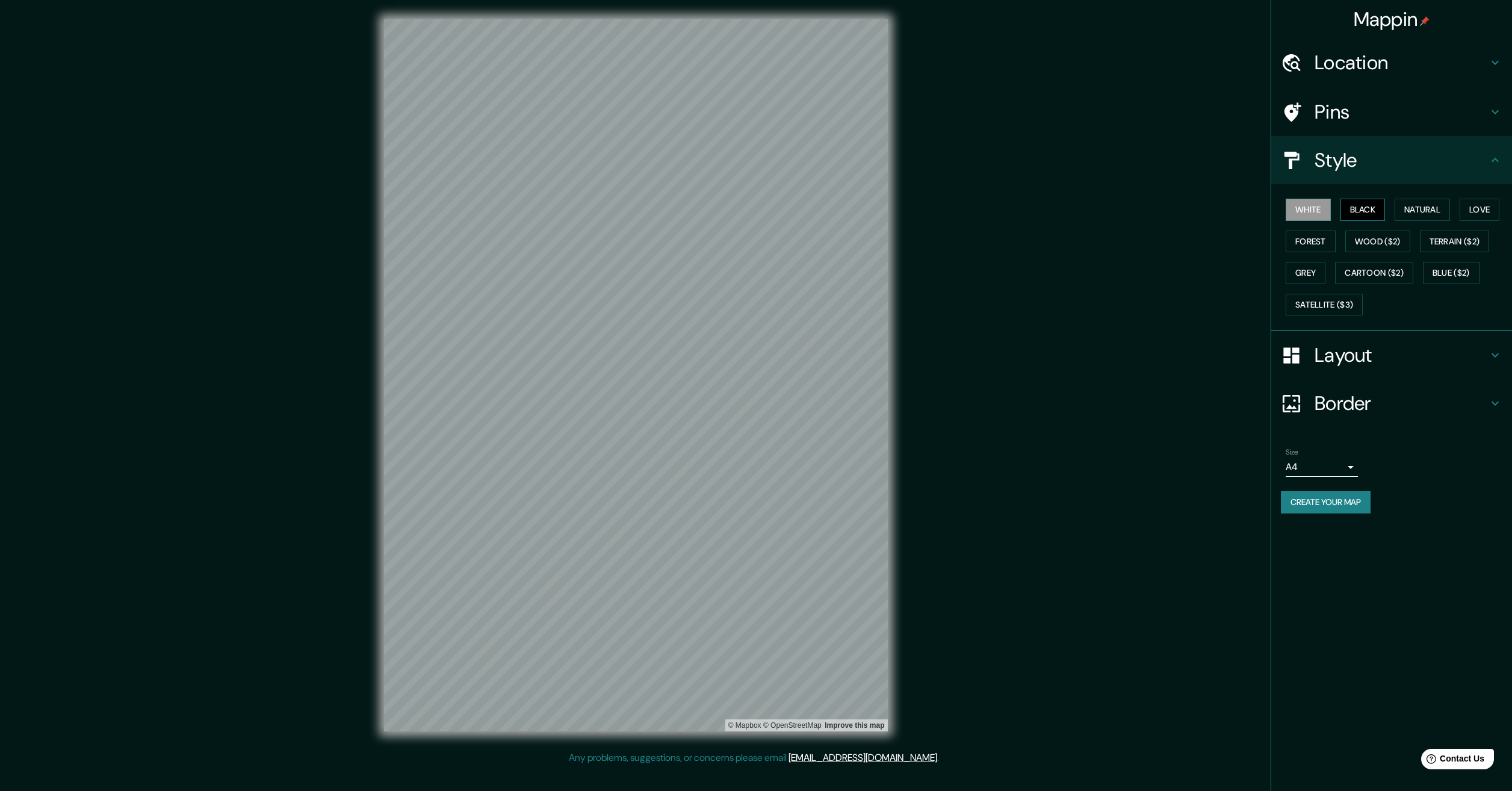
click at [1357, 204] on button "Black" at bounding box center [1363, 210] width 46 height 22
click at [1418, 206] on button "Natural" at bounding box center [1423, 210] width 56 height 22
click at [1503, 191] on div "White Black Natural Love Forest Wood ($2) Terrain ($2) Grey Cartoon ($2) Blue (…" at bounding box center [1391, 257] width 241 height 147
click at [1493, 204] on button "Love" at bounding box center [1479, 210] width 40 height 22
click at [1316, 242] on button "Forest" at bounding box center [1311, 242] width 50 height 22
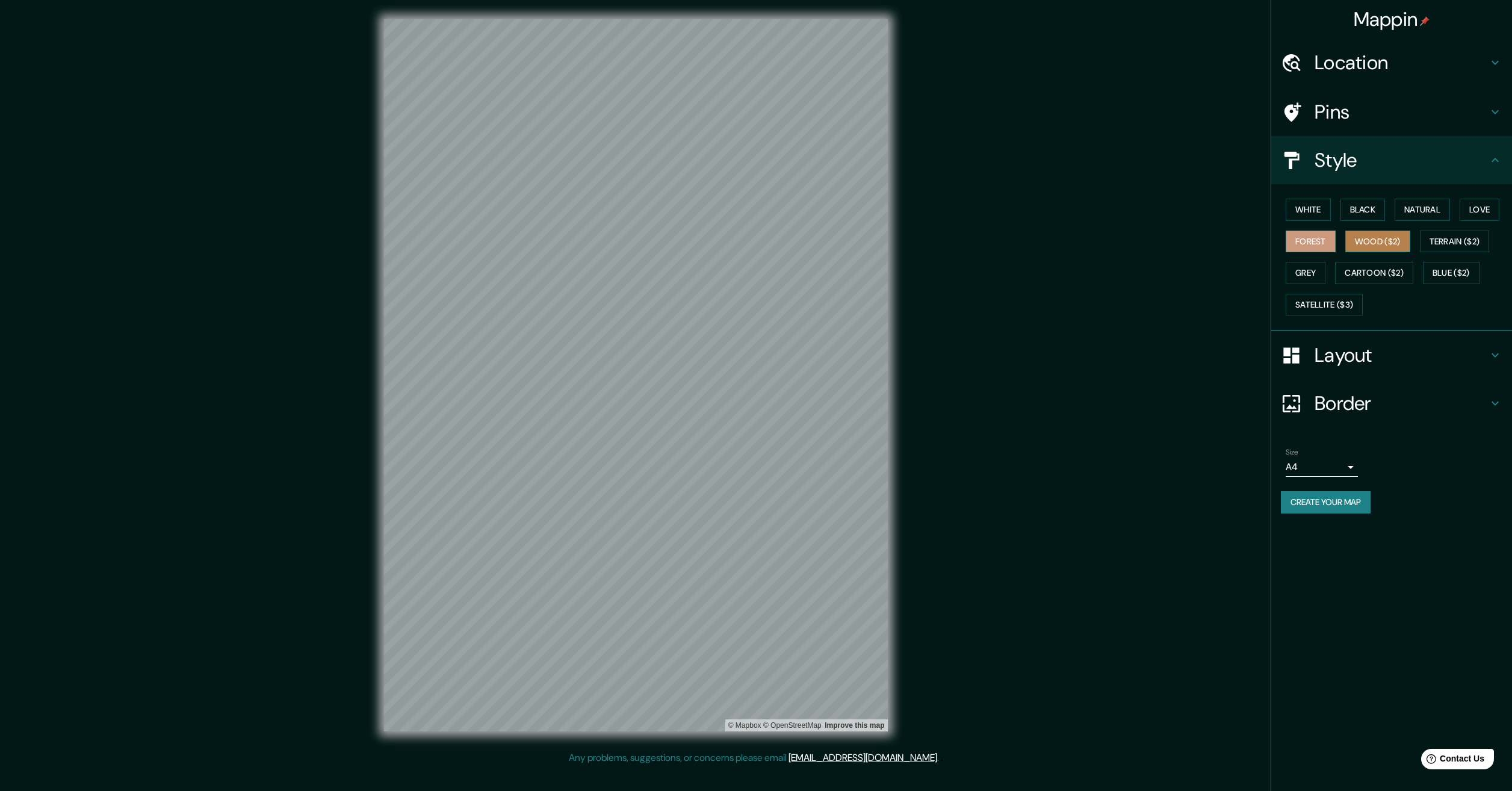
click at [1365, 244] on button "Wood ($2)" at bounding box center [1378, 242] width 65 height 22
click at [1453, 243] on button "Terrain ($2)" at bounding box center [1454, 242] width 70 height 22
click at [1389, 267] on button "Cartoon ($2)" at bounding box center [1374, 273] width 78 height 22
click at [1322, 274] on button "Grey" at bounding box center [1306, 273] width 40 height 22
click at [1436, 267] on button "Blue ($2)" at bounding box center [1452, 273] width 57 height 22
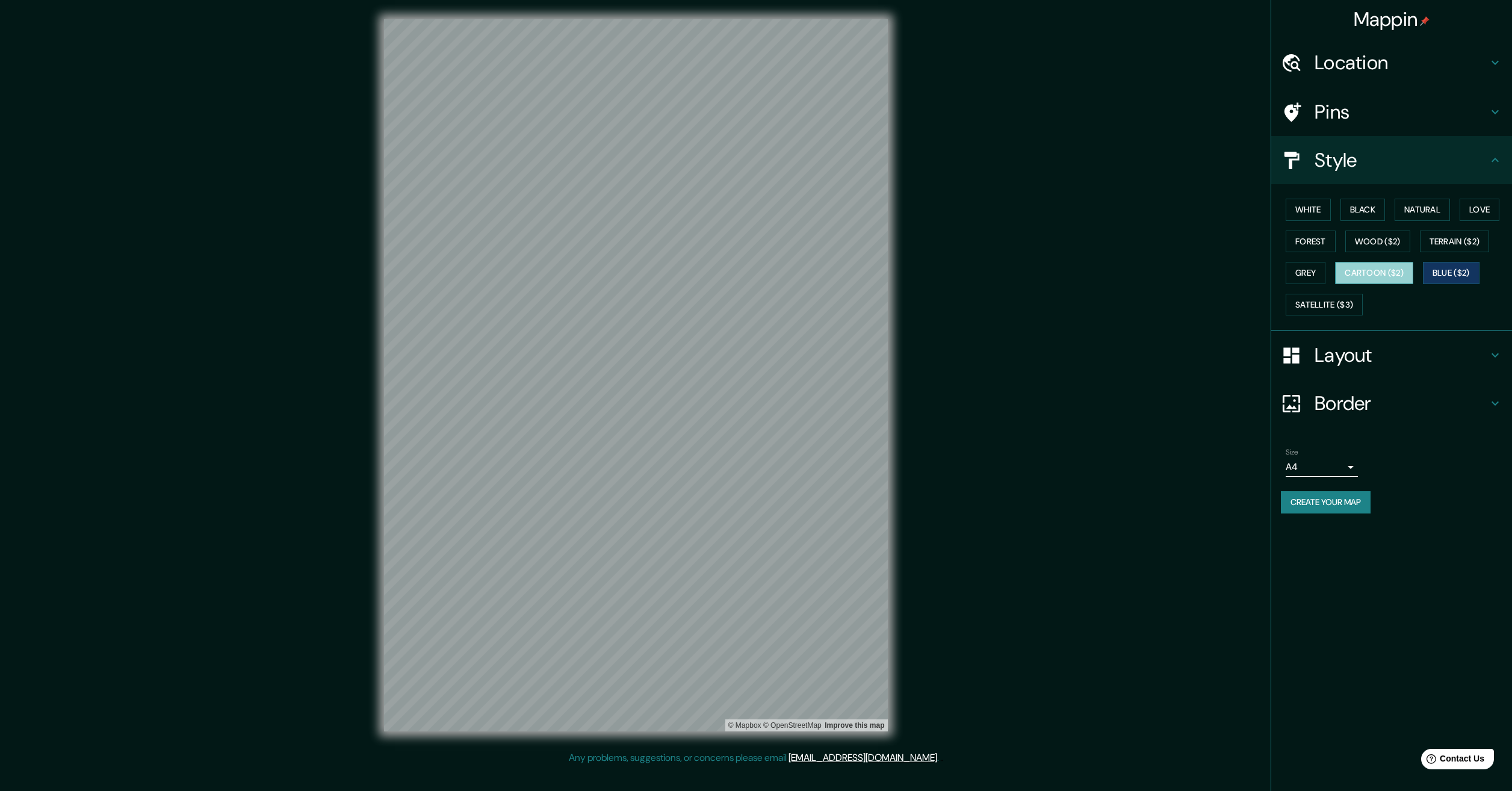
click at [1364, 279] on button "Cartoon ($2)" at bounding box center [1374, 273] width 78 height 22
click at [1318, 253] on div "White Black Natural Love Forest Wood ($2) Terrain ($2) Grey Cartoon ($2) Blue (…" at bounding box center [1397, 257] width 231 height 126
click at [1318, 251] on button "Forest" at bounding box center [1311, 242] width 50 height 22
click at [1375, 245] on button "Wood ($2)" at bounding box center [1378, 242] width 65 height 22
click at [1446, 243] on button "Terrain ($2)" at bounding box center [1454, 242] width 70 height 22
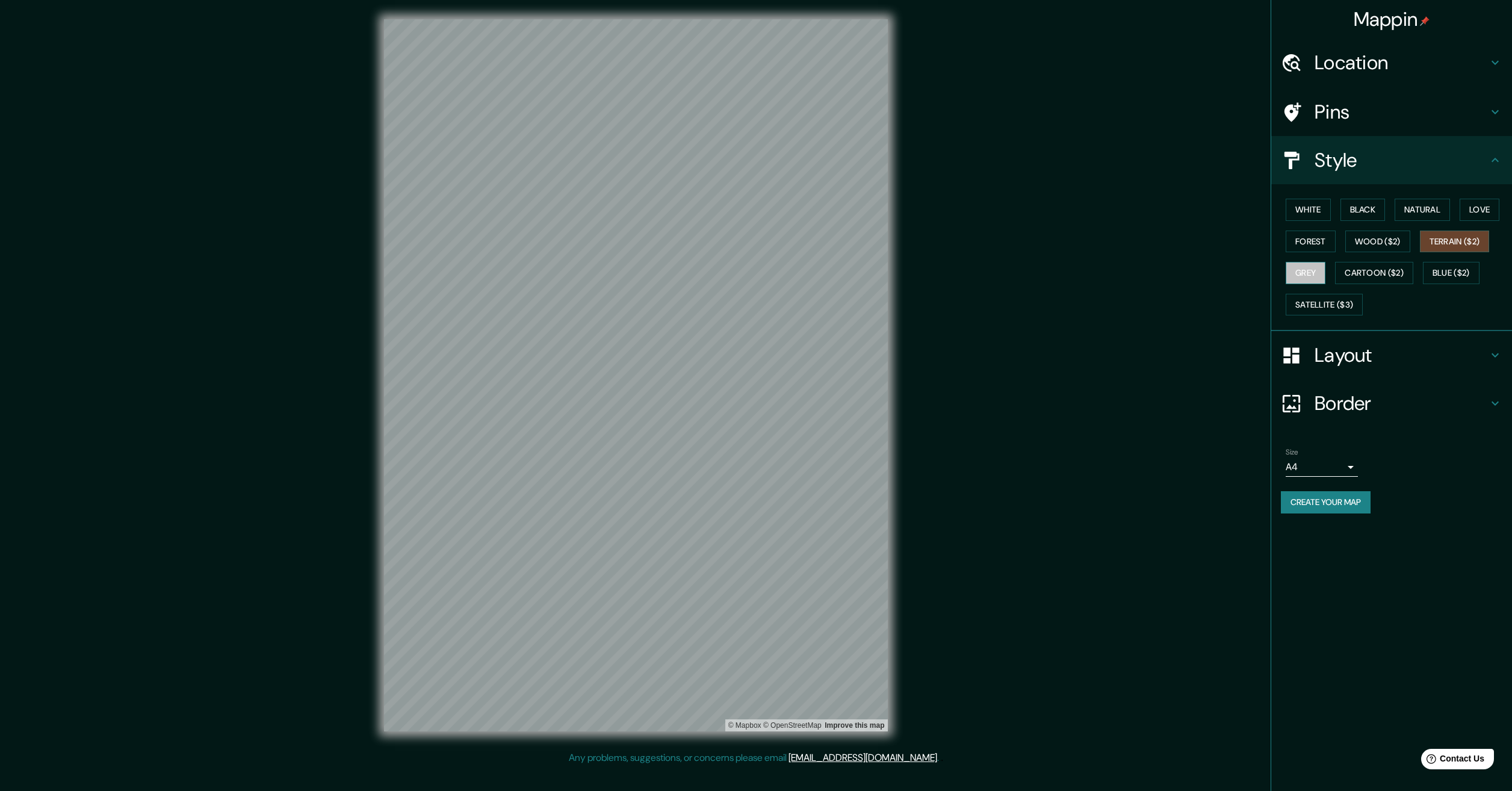
click at [1314, 266] on button "Grey" at bounding box center [1306, 273] width 40 height 22
click at [1323, 203] on button "White" at bounding box center [1308, 210] width 46 height 22
